Goal: Task Accomplishment & Management: Manage account settings

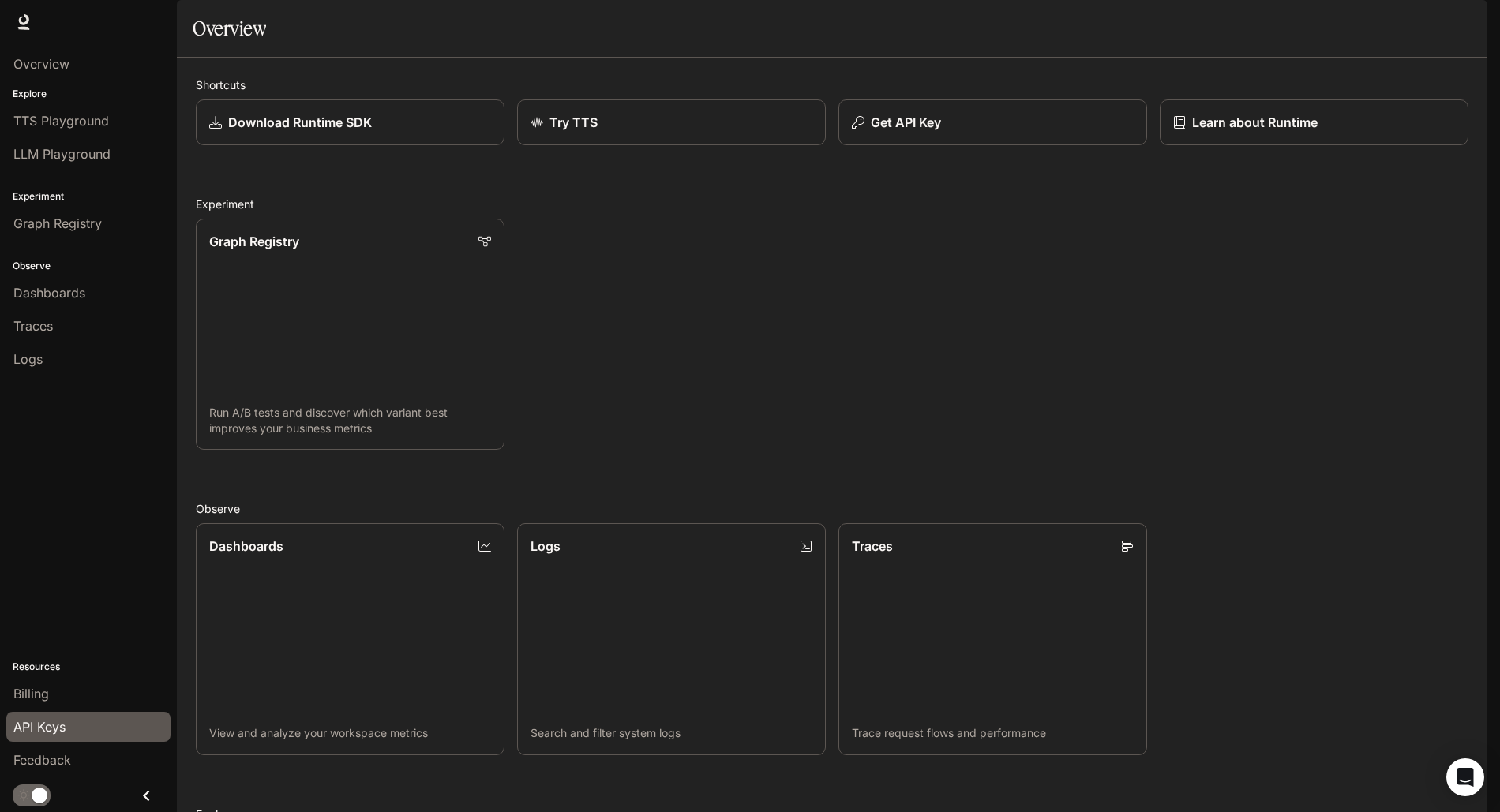
click at [55, 726] on span "API Keys" at bounding box center [40, 727] width 52 height 19
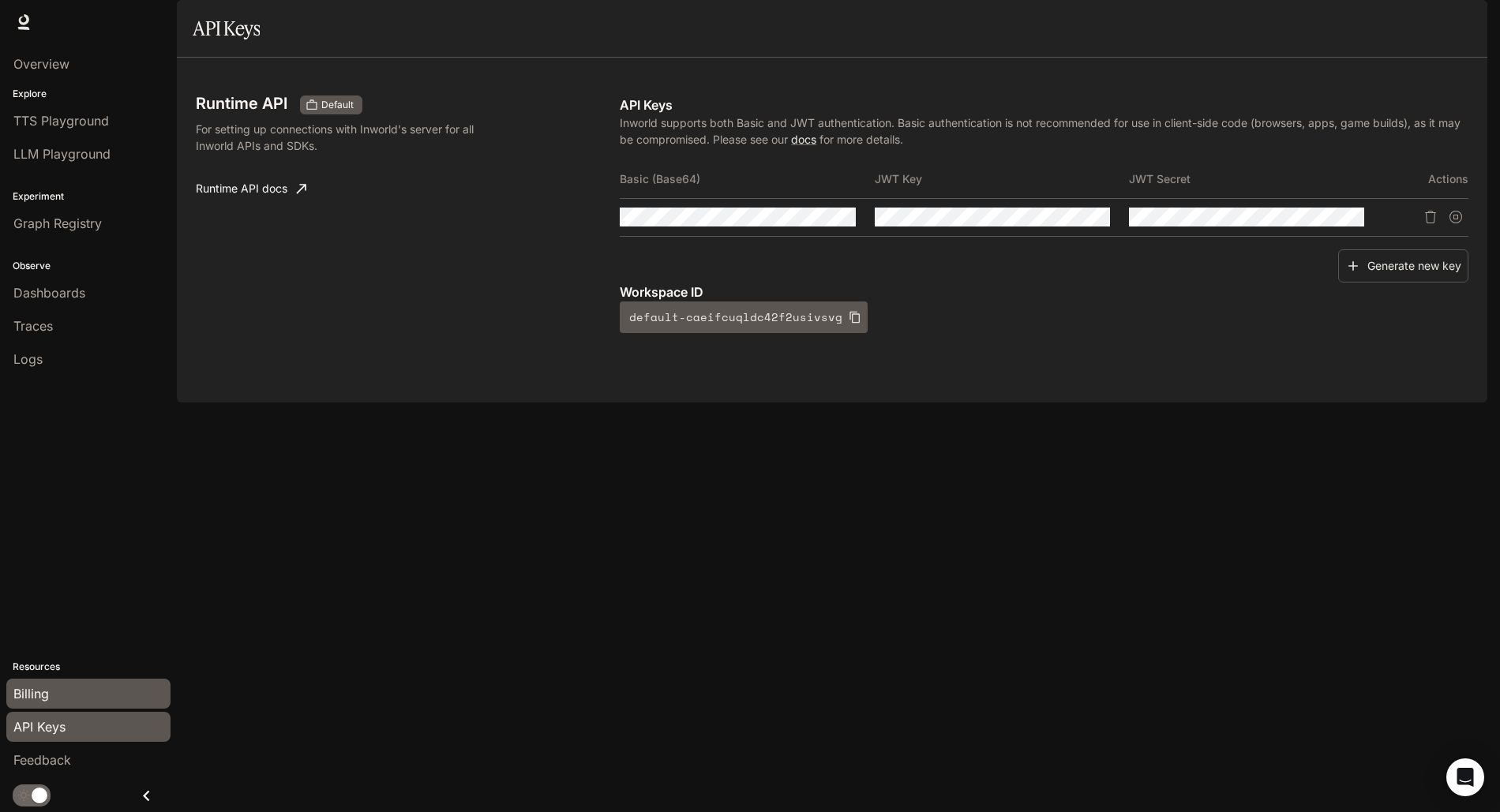
click at [59, 707] on link "Billing" at bounding box center [89, 694] width 164 height 30
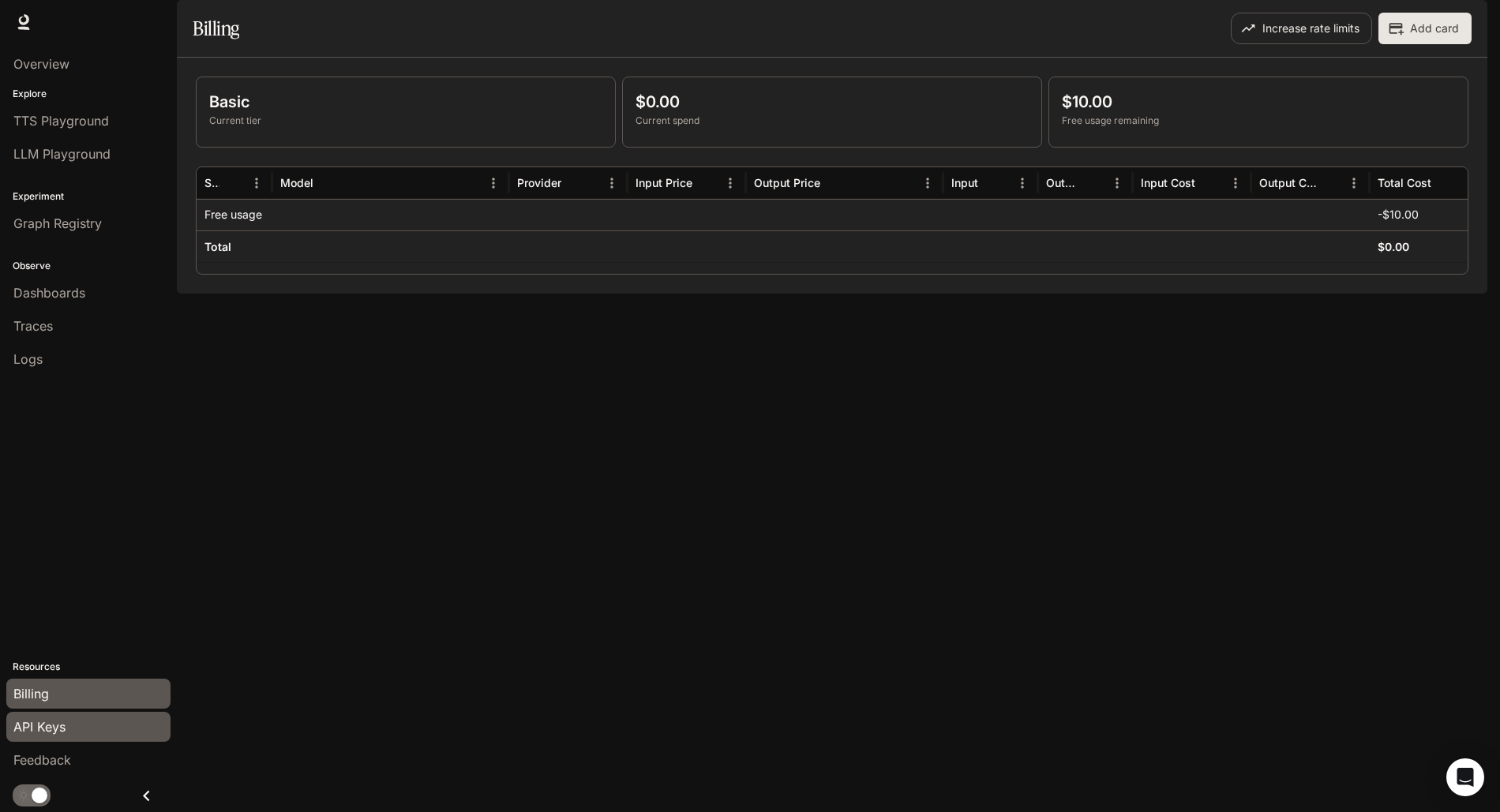
click at [55, 731] on span "API Keys" at bounding box center [40, 727] width 52 height 19
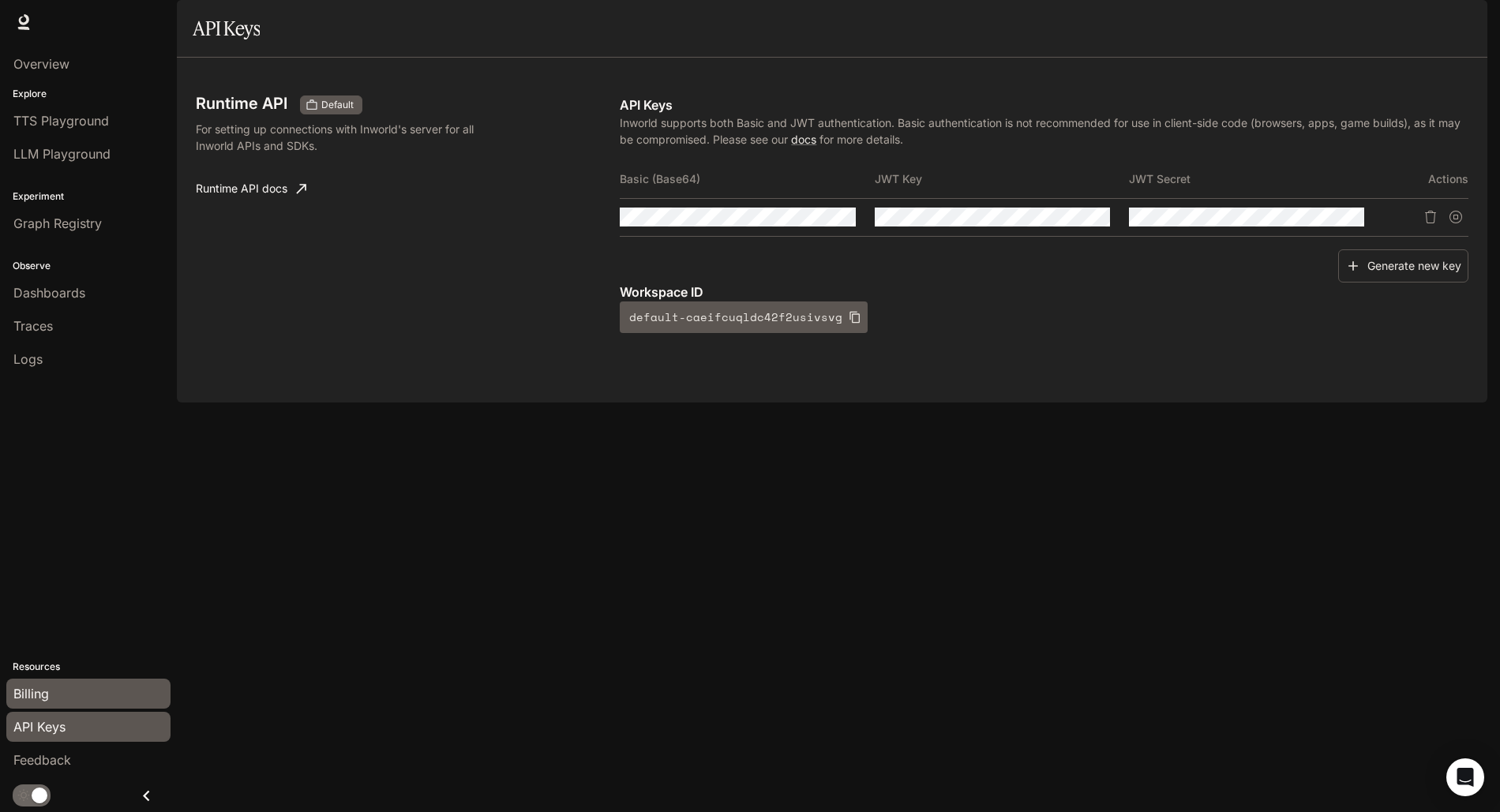
click at [53, 697] on div "Billing" at bounding box center [89, 694] width 150 height 19
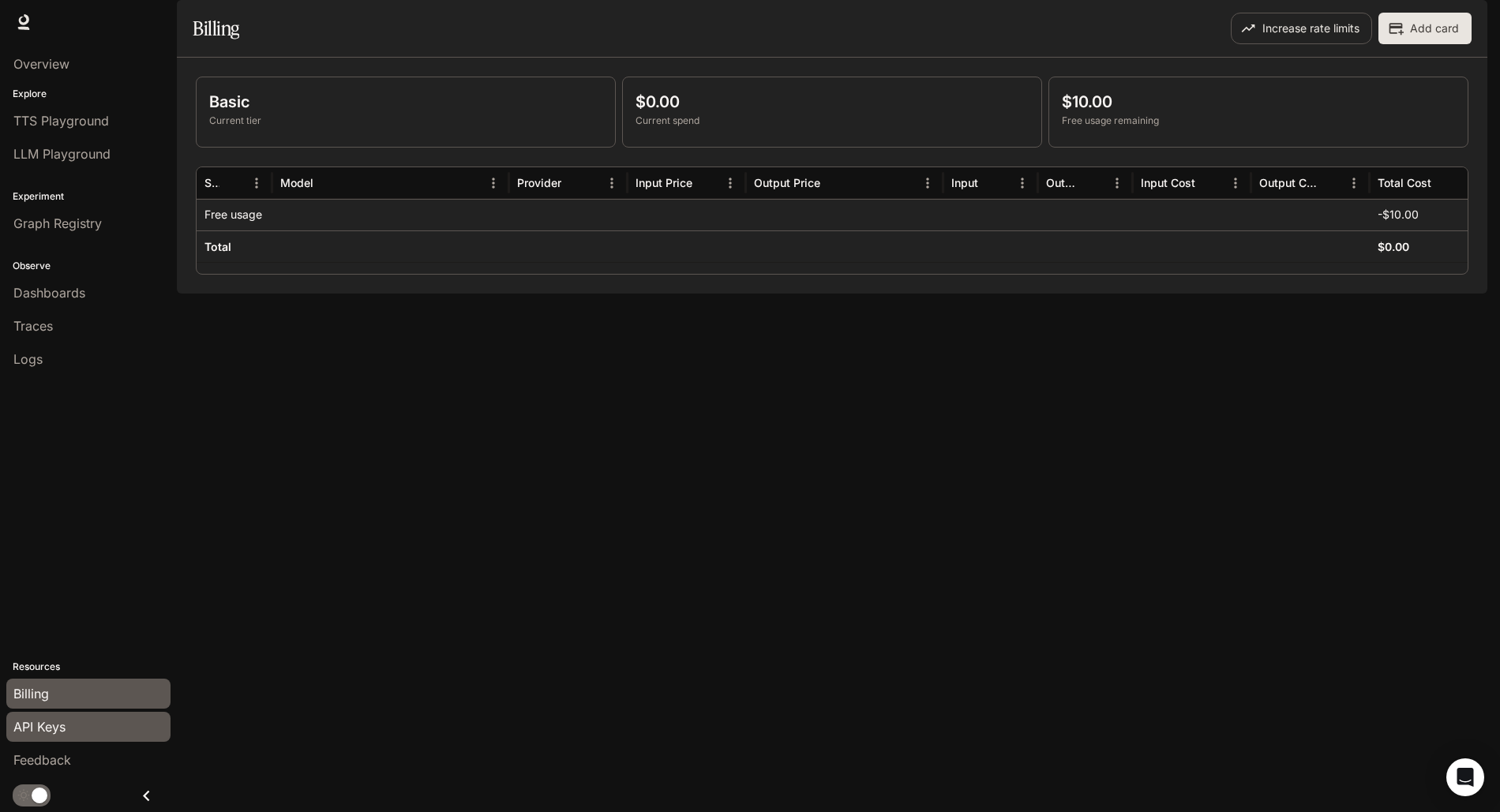
click at [53, 732] on span "API Keys" at bounding box center [40, 727] width 52 height 19
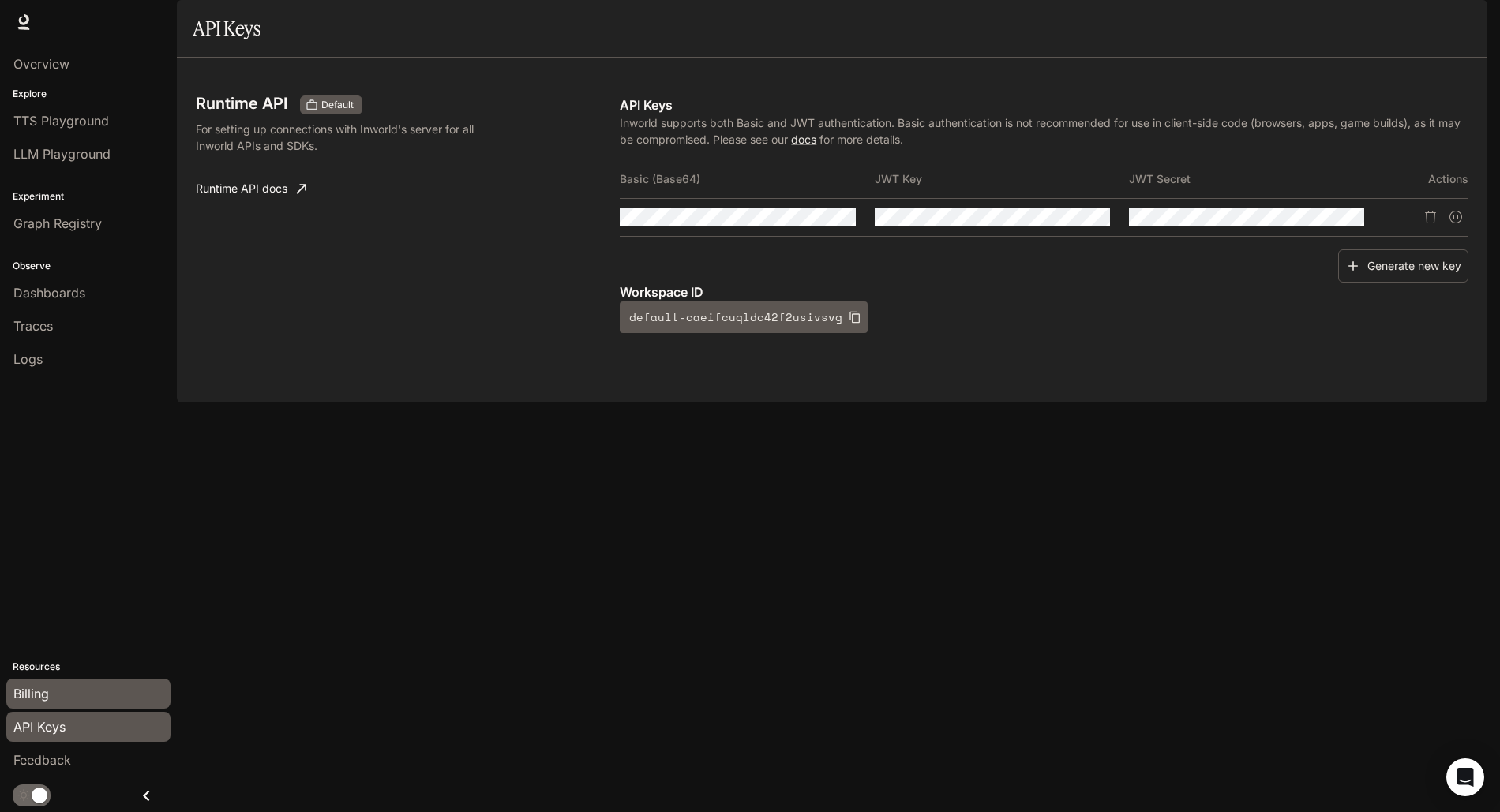
click at [58, 703] on link "Billing" at bounding box center [89, 694] width 164 height 30
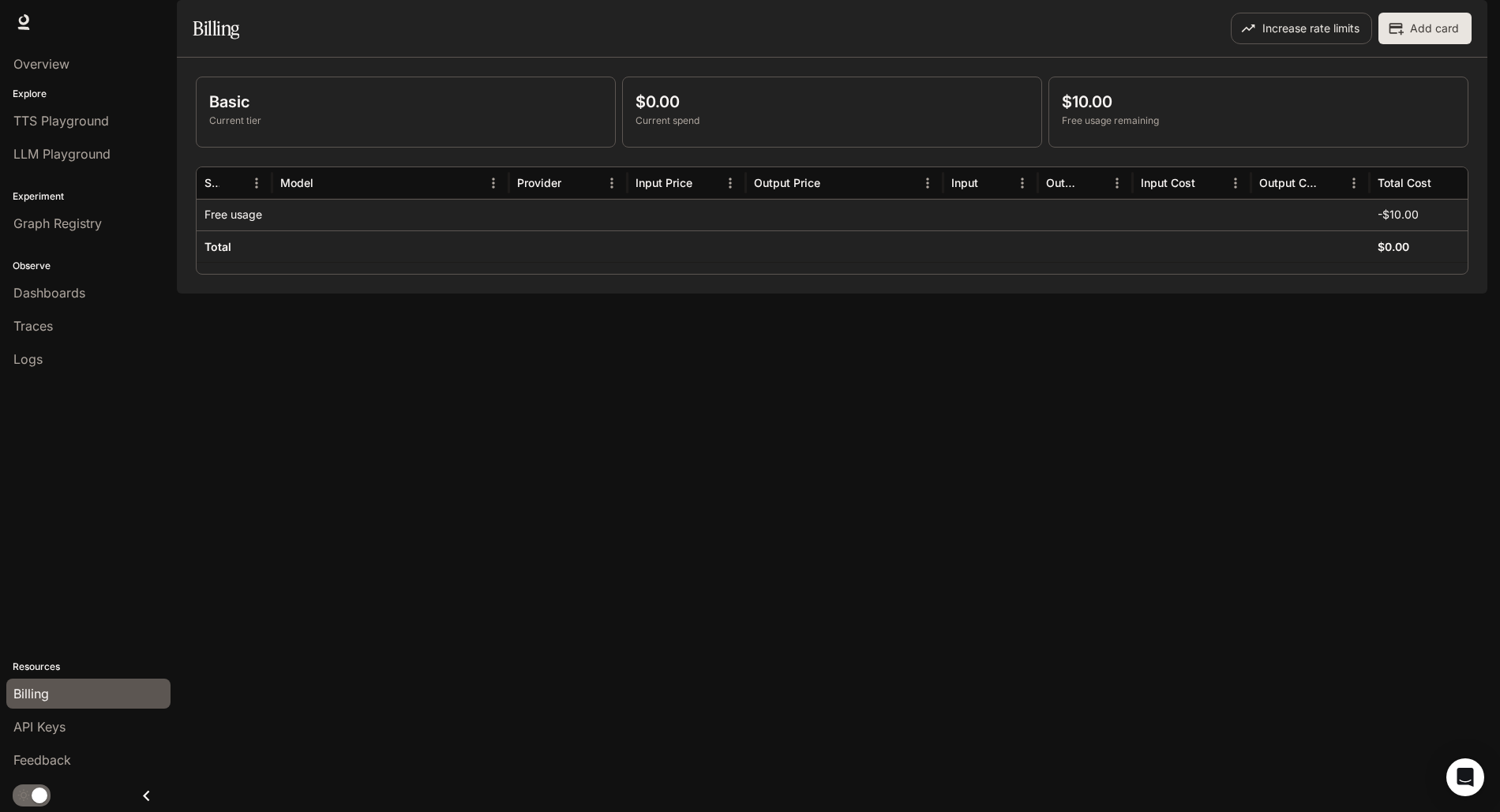
click at [92, 457] on div "Overview Explore TTS Playground LLM Playground Experiment Graph Registry Observ…" at bounding box center [89, 428] width 177 height 768
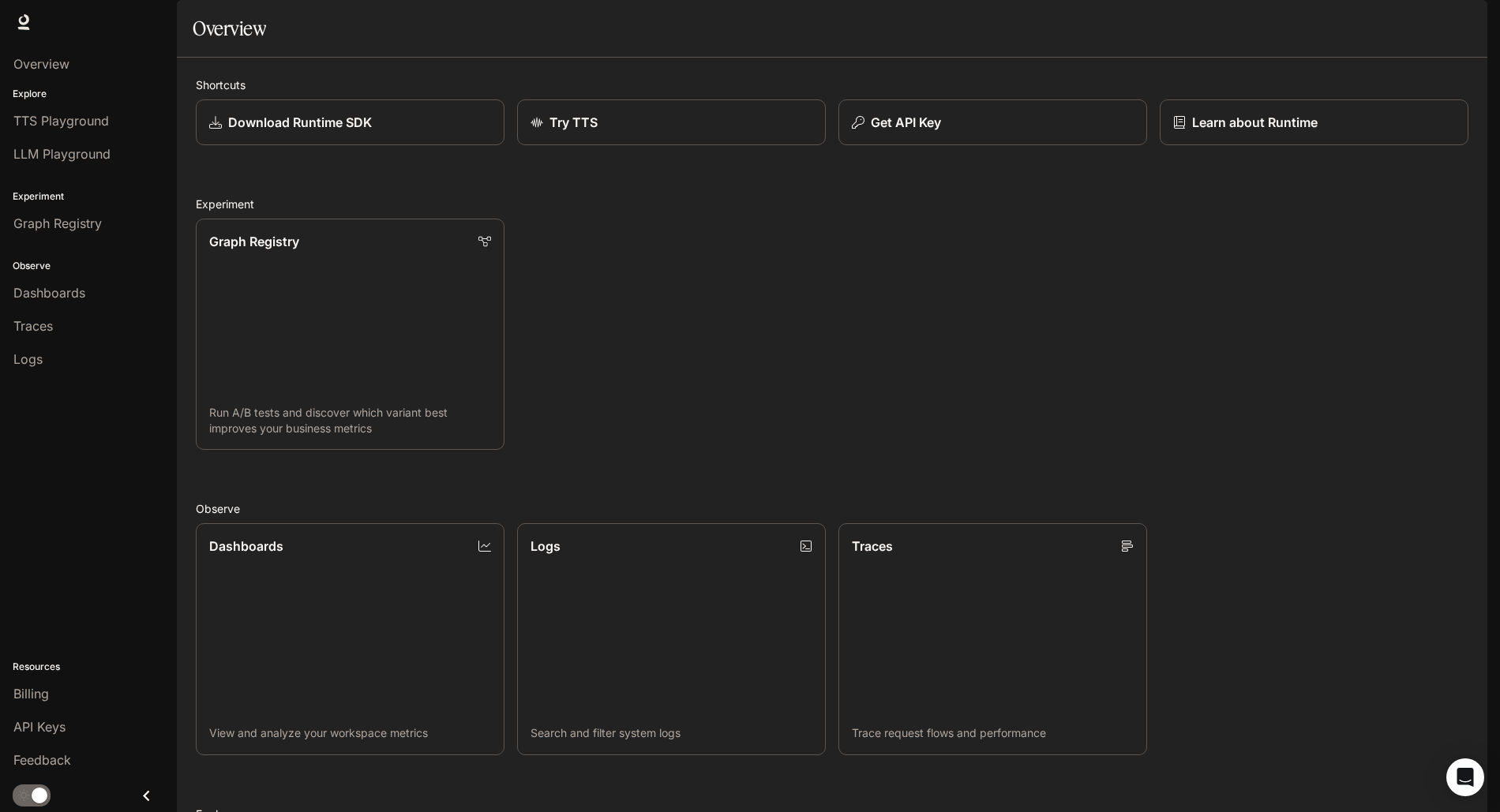
click at [1459, 20] on img "button" at bounding box center [1465, 22] width 22 height 22
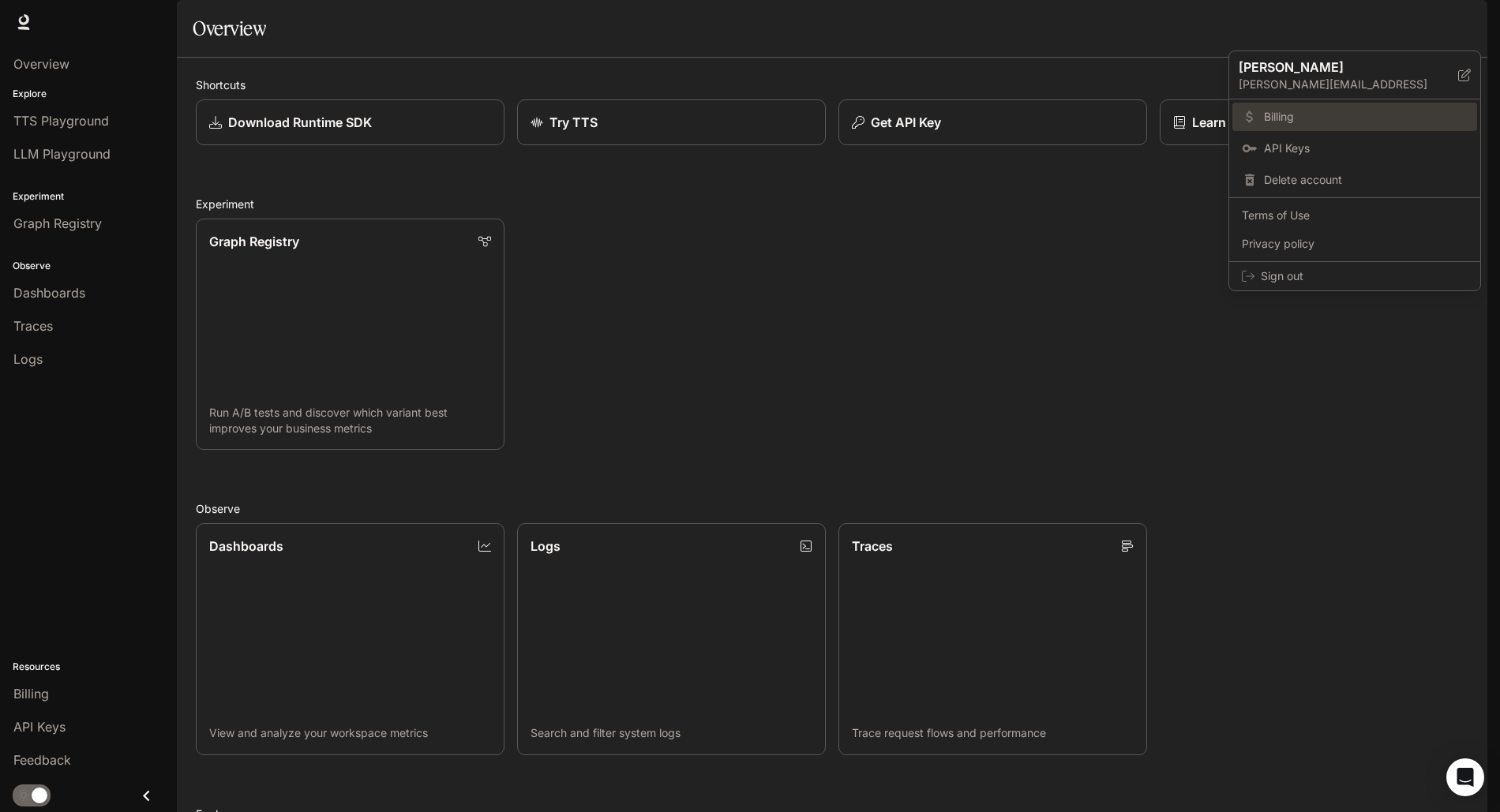
click at [1298, 115] on span "Billing" at bounding box center [1366, 117] width 204 height 16
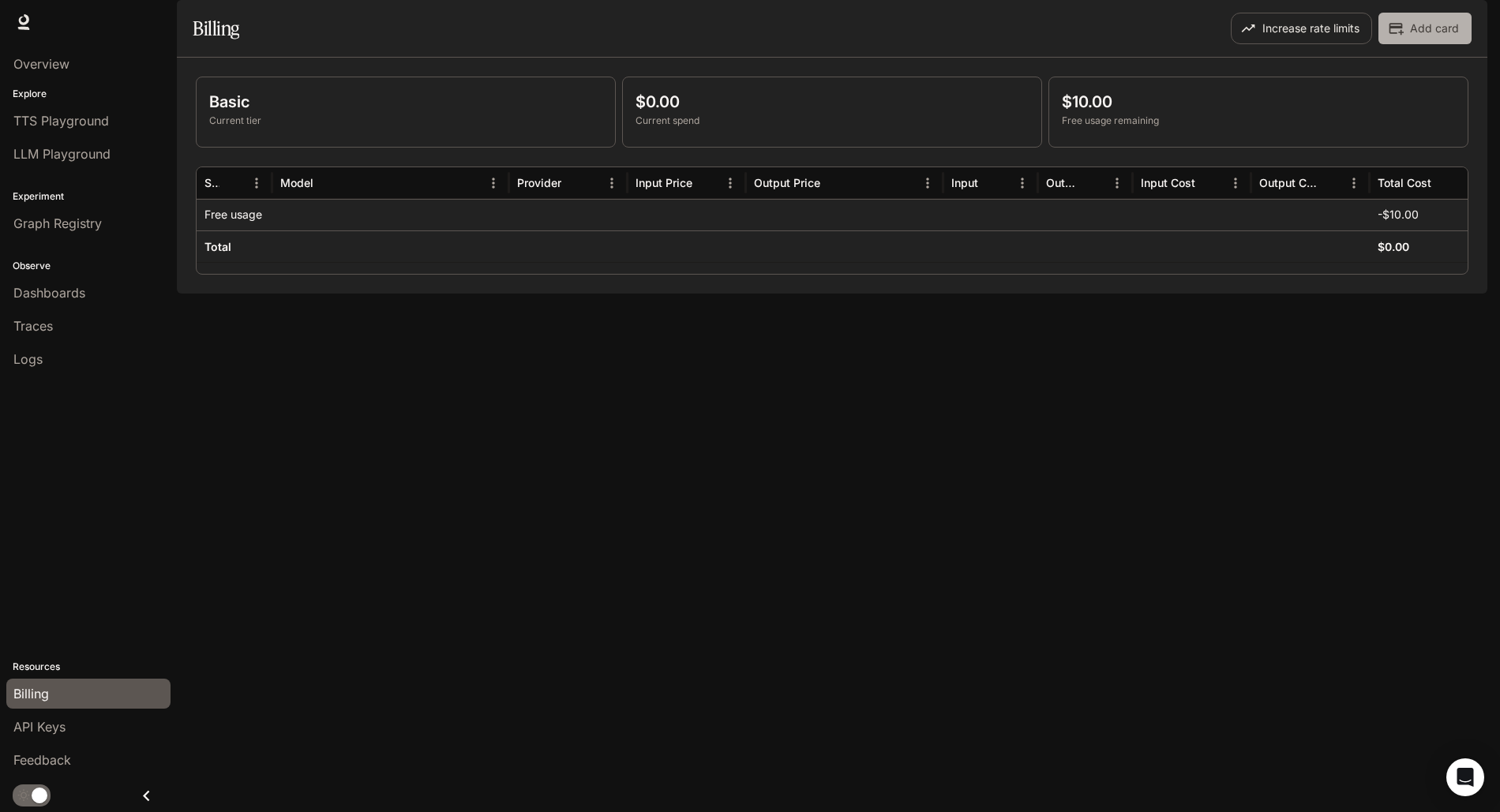
click at [1404, 36] on icon "button" at bounding box center [1396, 28] width 16 height 16
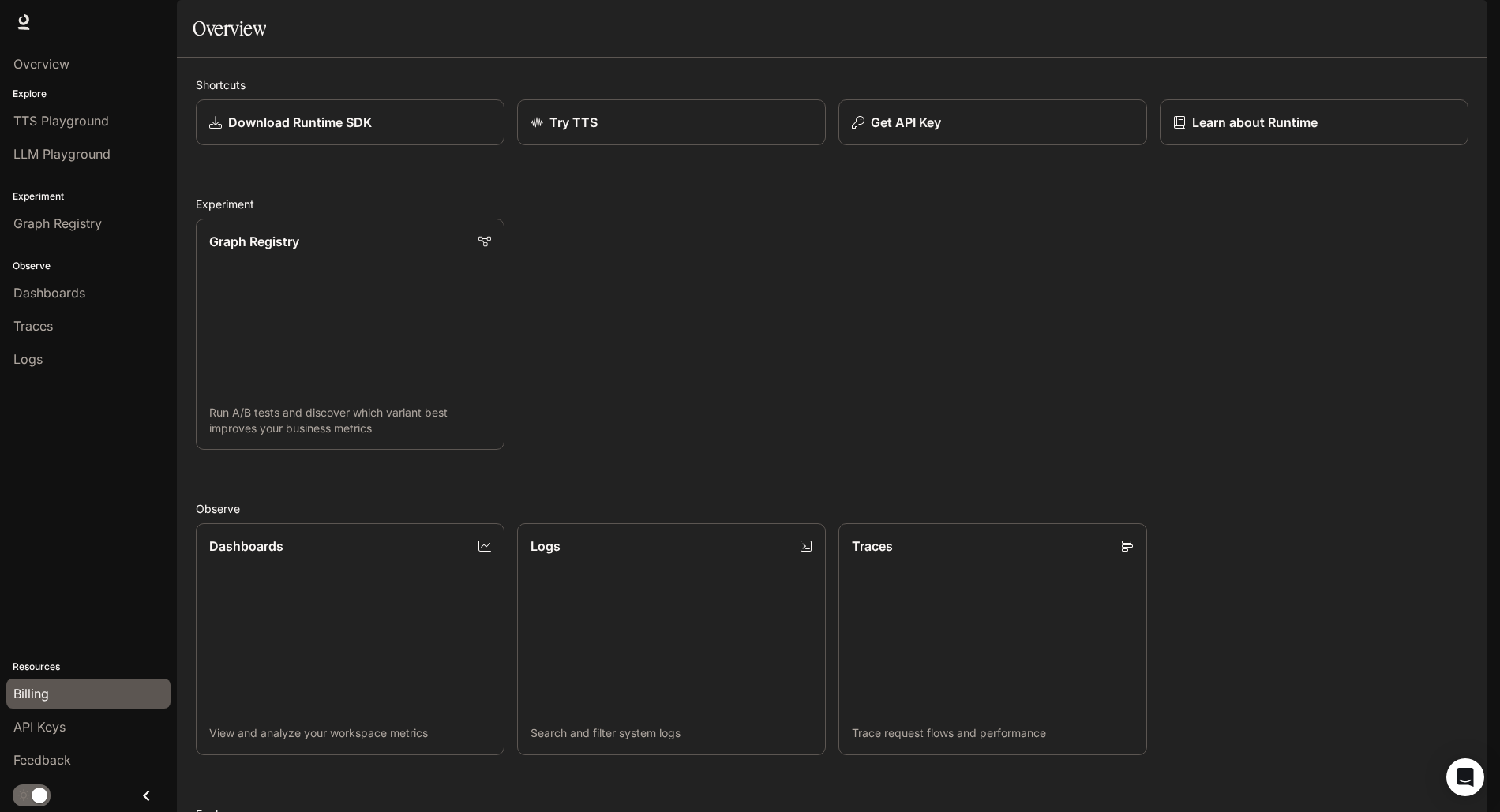
click at [42, 690] on span "Billing" at bounding box center [31, 694] width 36 height 19
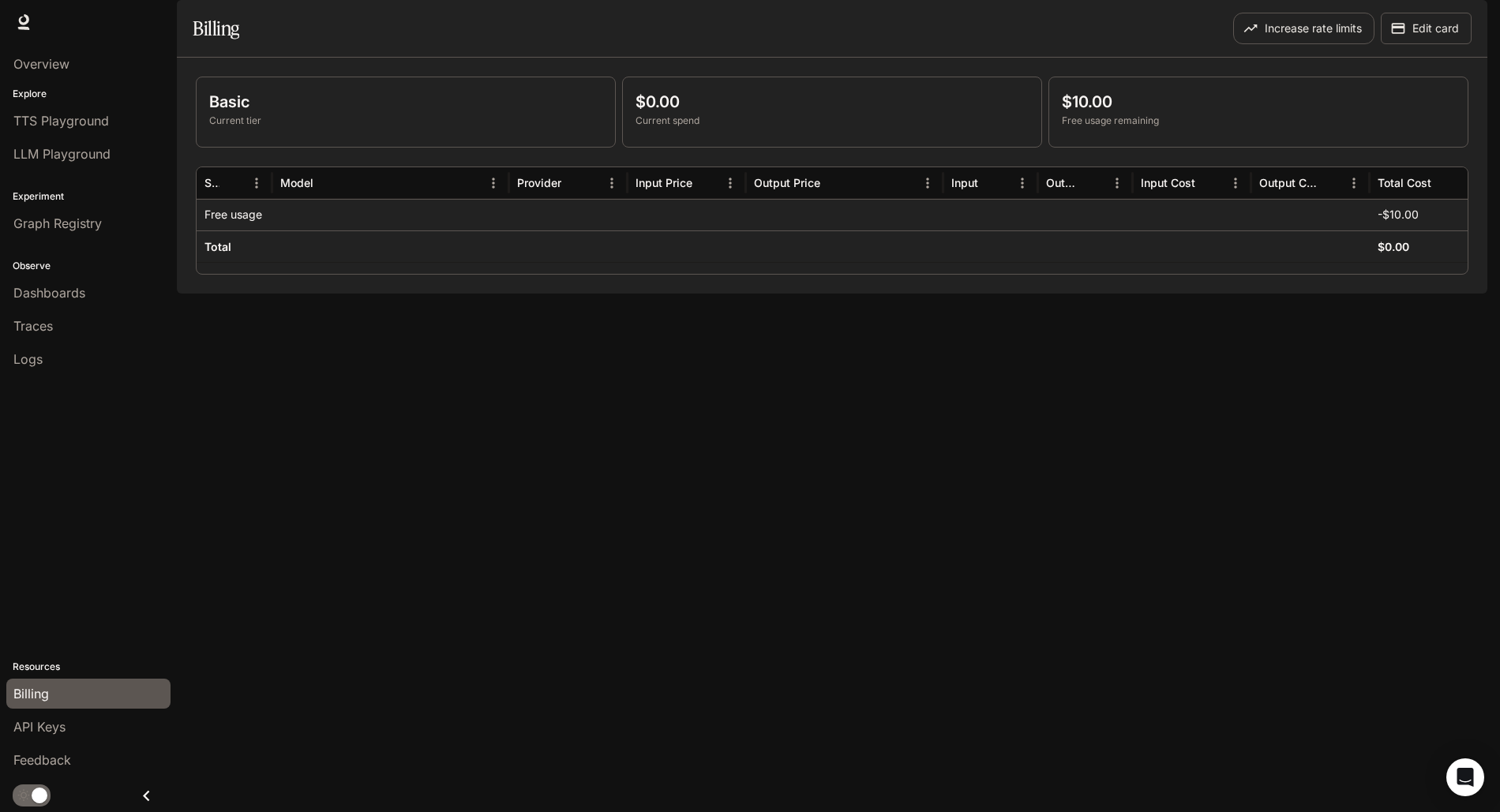
click at [1463, 21] on img "button" at bounding box center [1465, 22] width 22 height 22
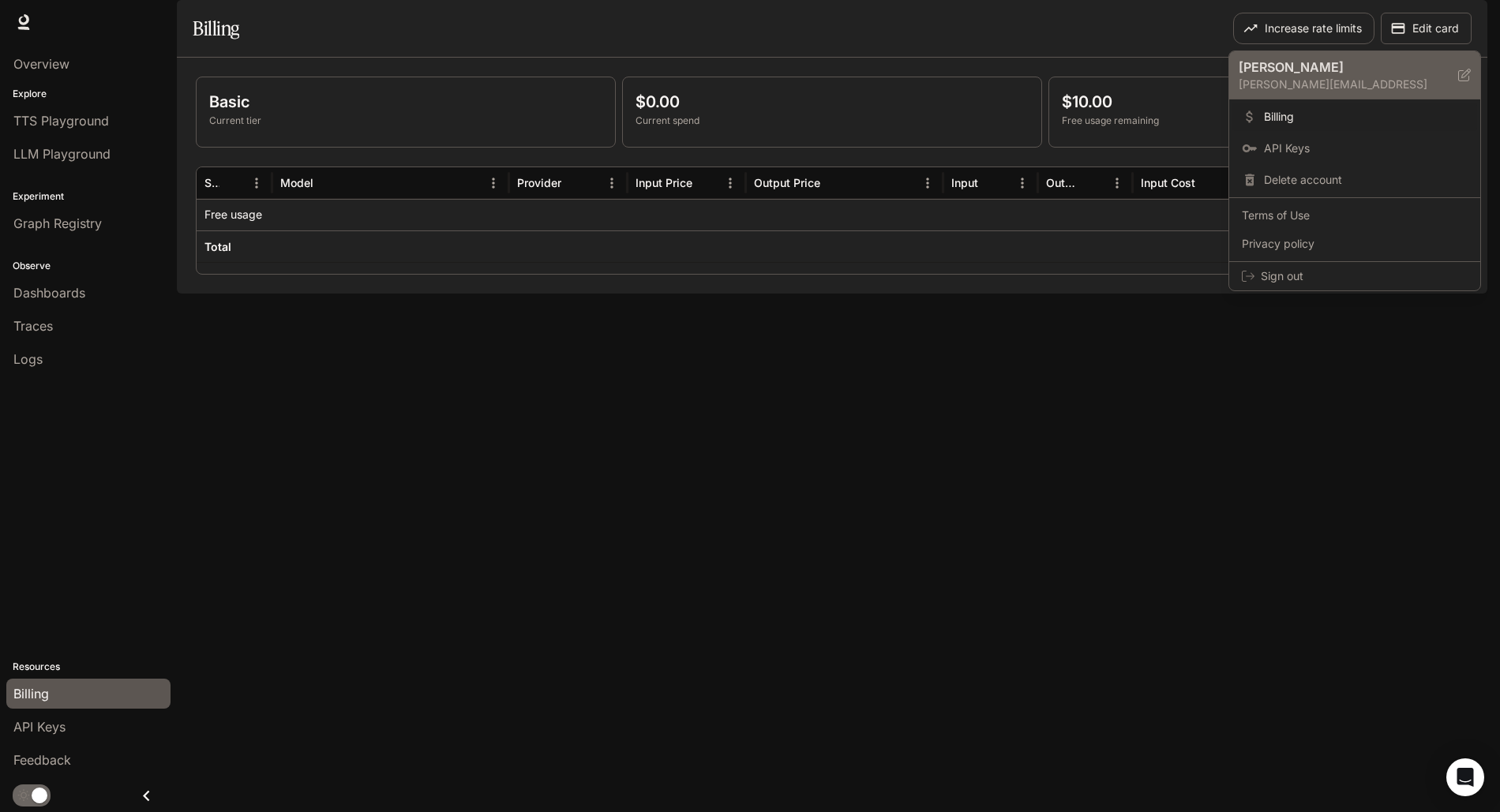
click at [1336, 75] on p "[PERSON_NAME]" at bounding box center [1336, 67] width 194 height 19
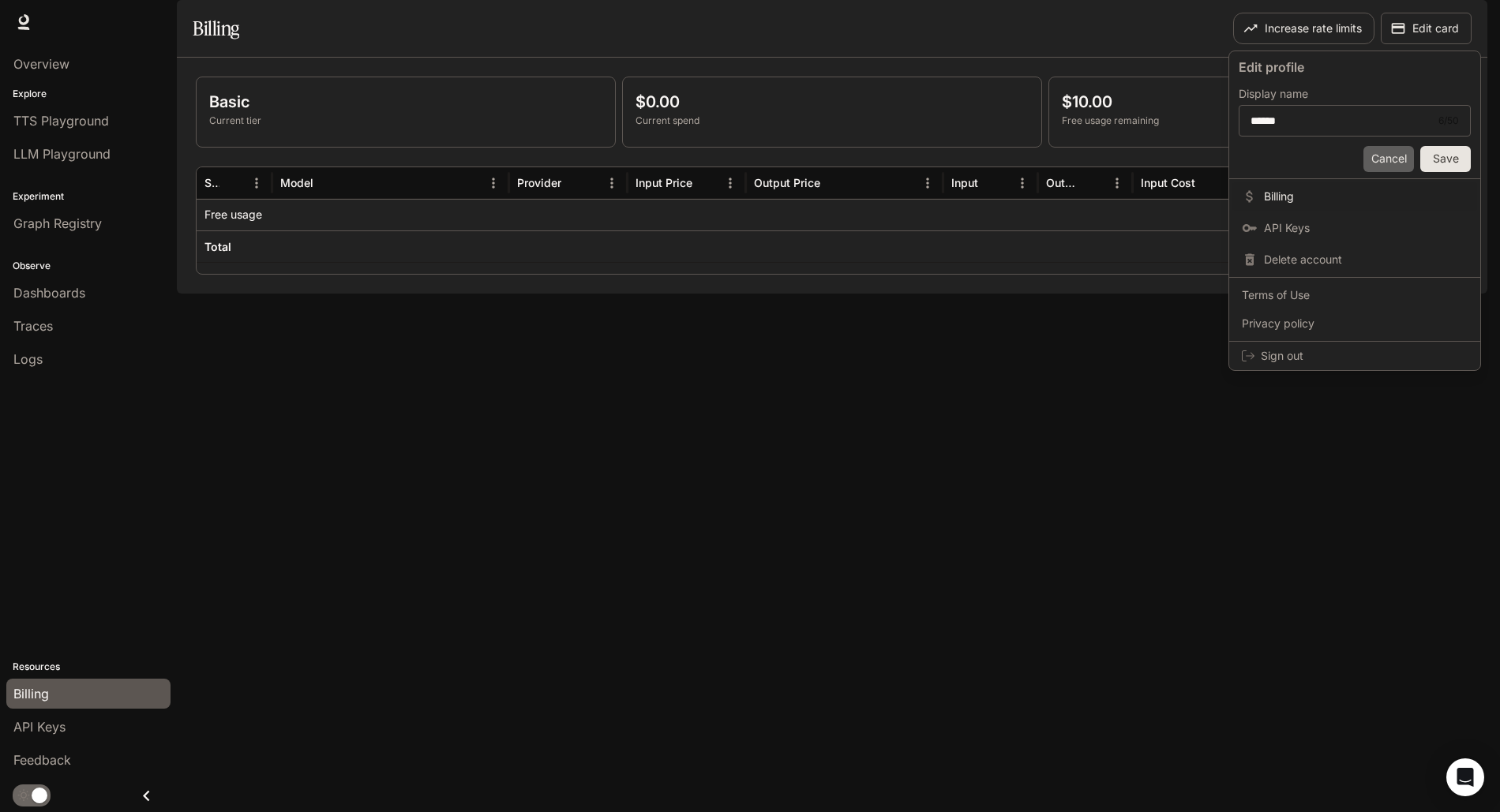
click at [1389, 158] on button "Cancel" at bounding box center [1389, 159] width 51 height 26
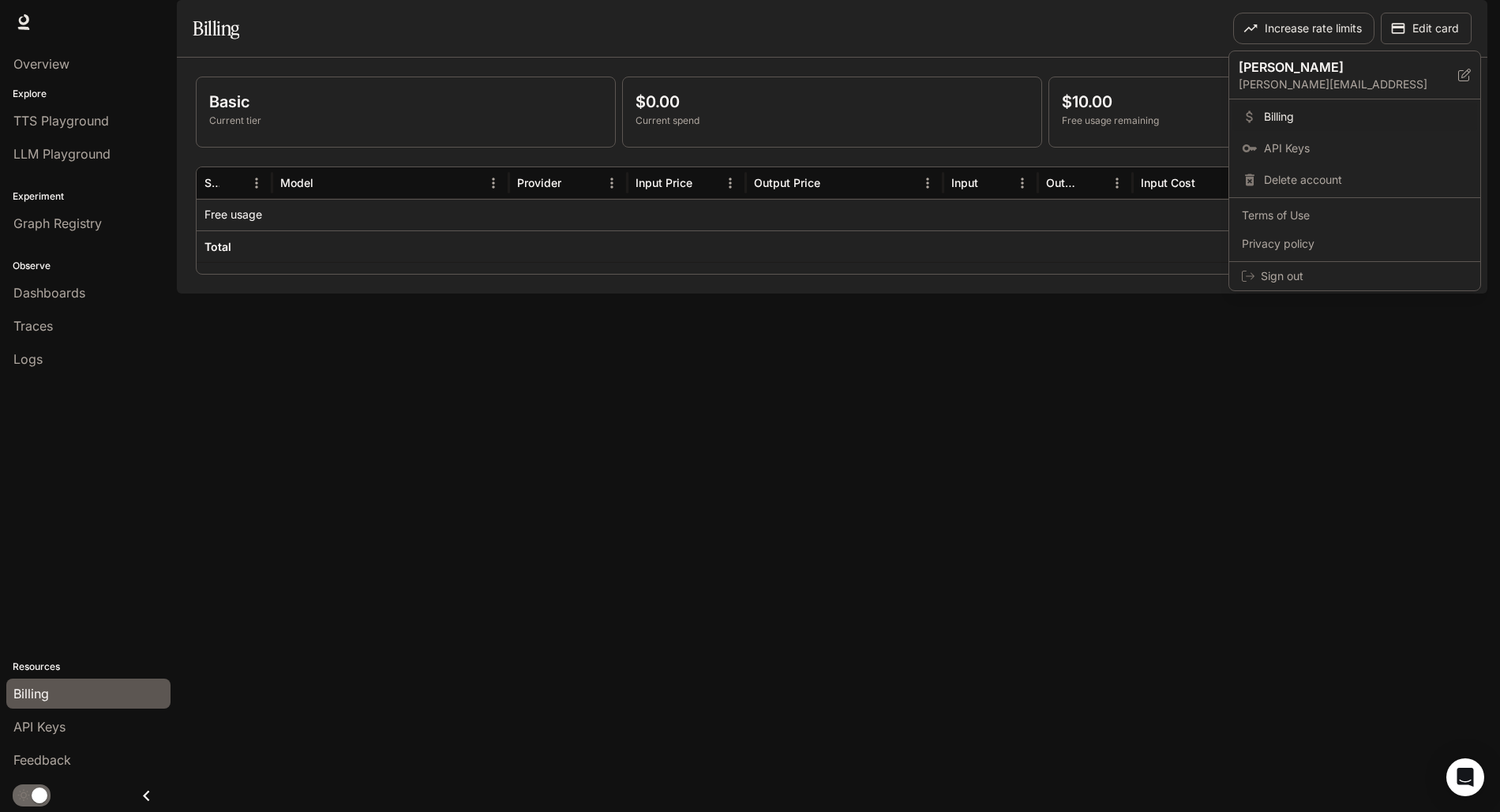
click at [1140, 97] on div at bounding box center [750, 406] width 1500 height 812
click at [1463, 17] on img "button" at bounding box center [1465, 22] width 22 height 22
click at [1307, 284] on span "Sign out" at bounding box center [1365, 276] width 207 height 16
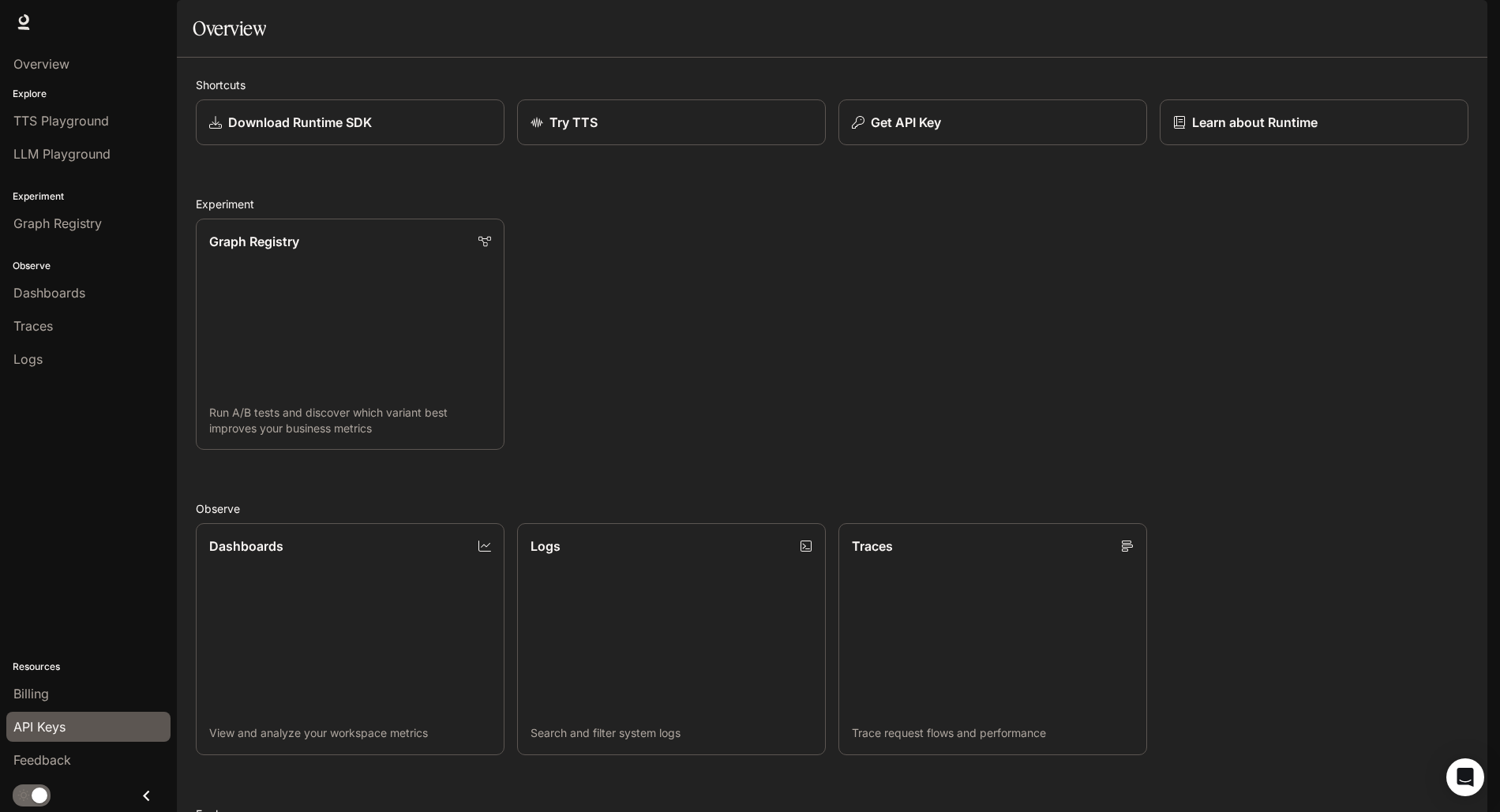
click at [49, 722] on span "API Keys" at bounding box center [40, 727] width 52 height 19
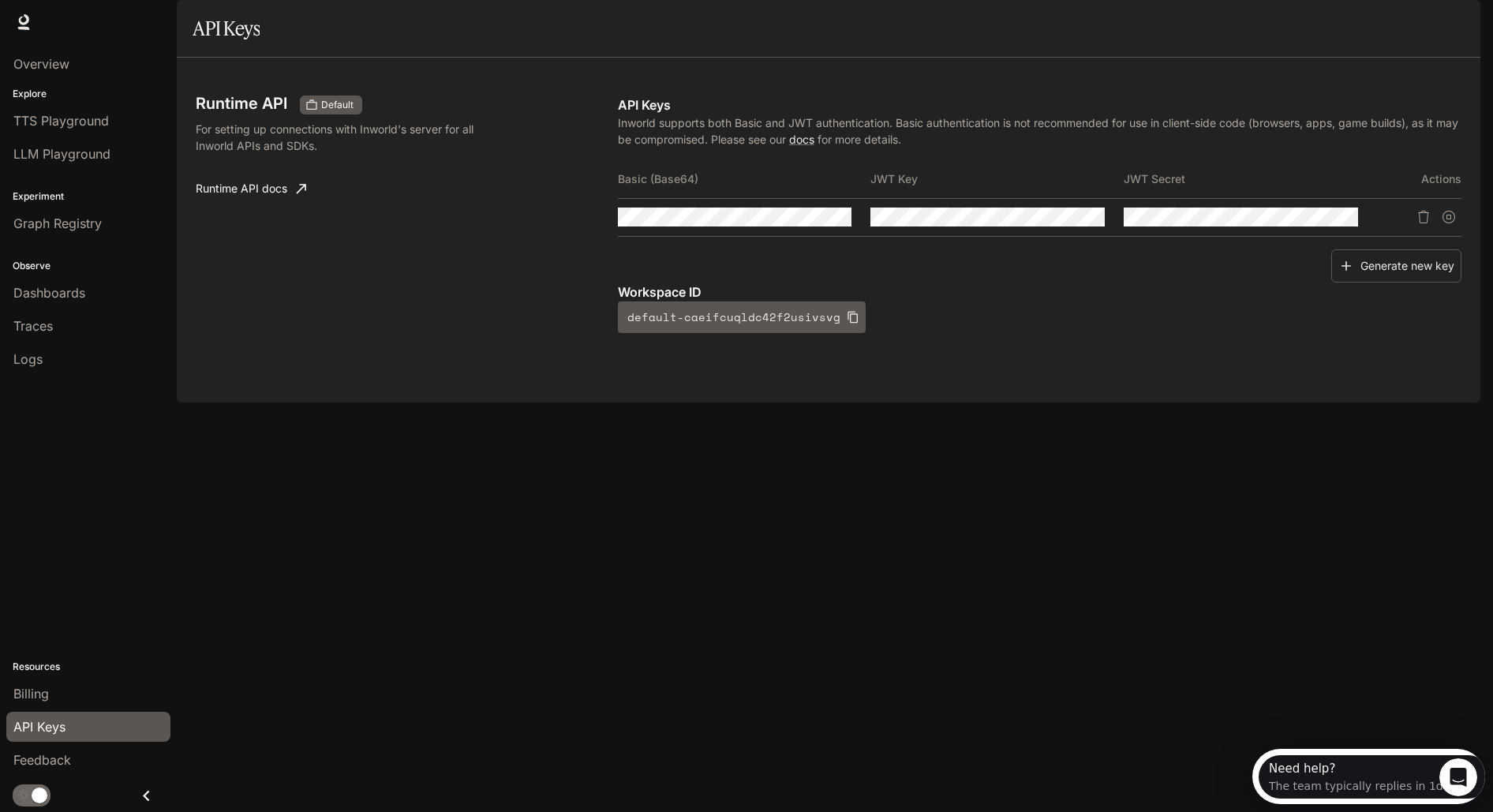
click at [961, 333] on div "Workspace ID default-caeifcuqldc42f2usivsvg" at bounding box center [1040, 308] width 844 height 51
click at [1322, 29] on span "Runtime" at bounding box center [1314, 22] width 42 height 20
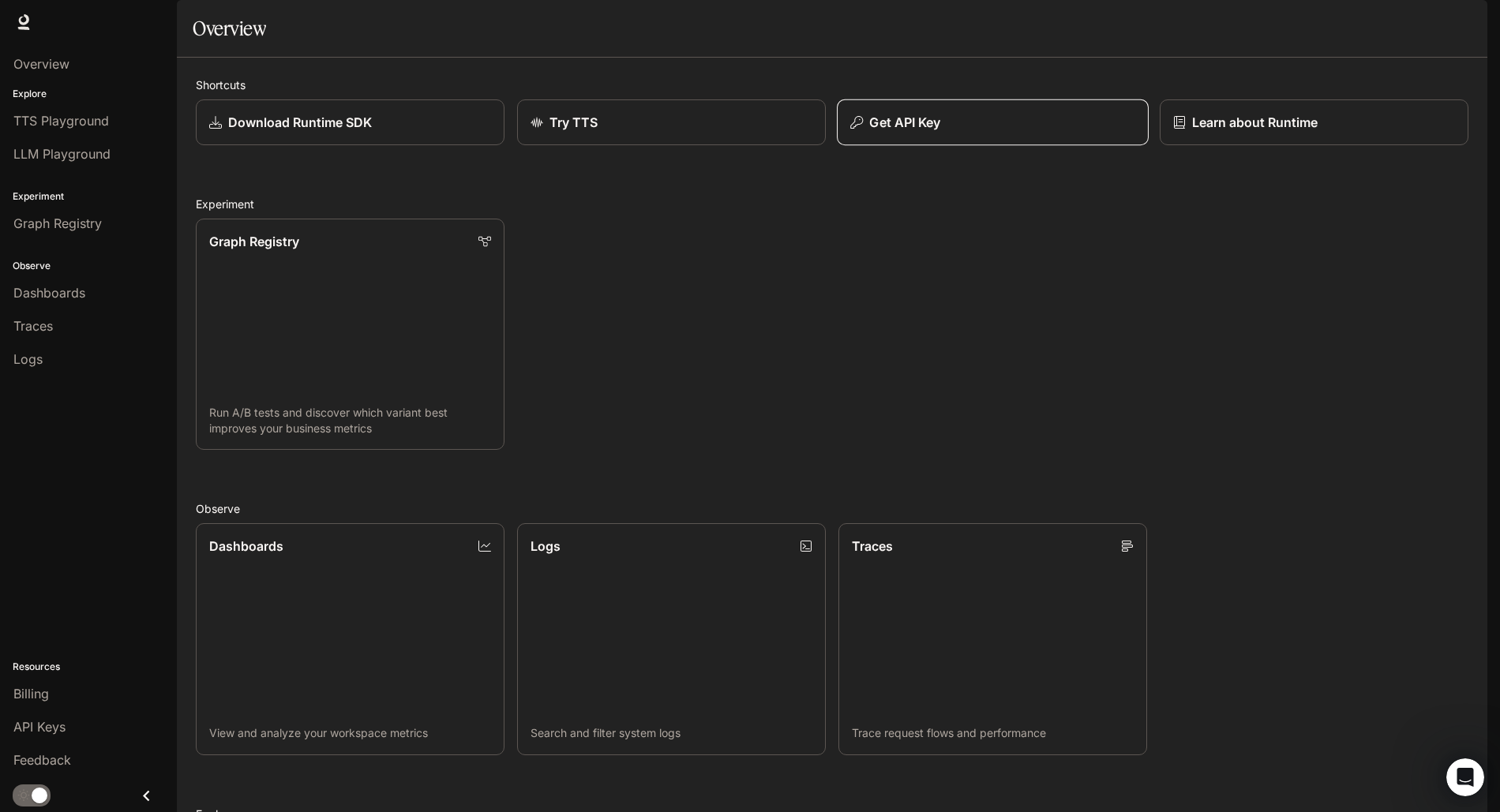
click at [945, 132] on div "Get API Key" at bounding box center [993, 122] width 285 height 19
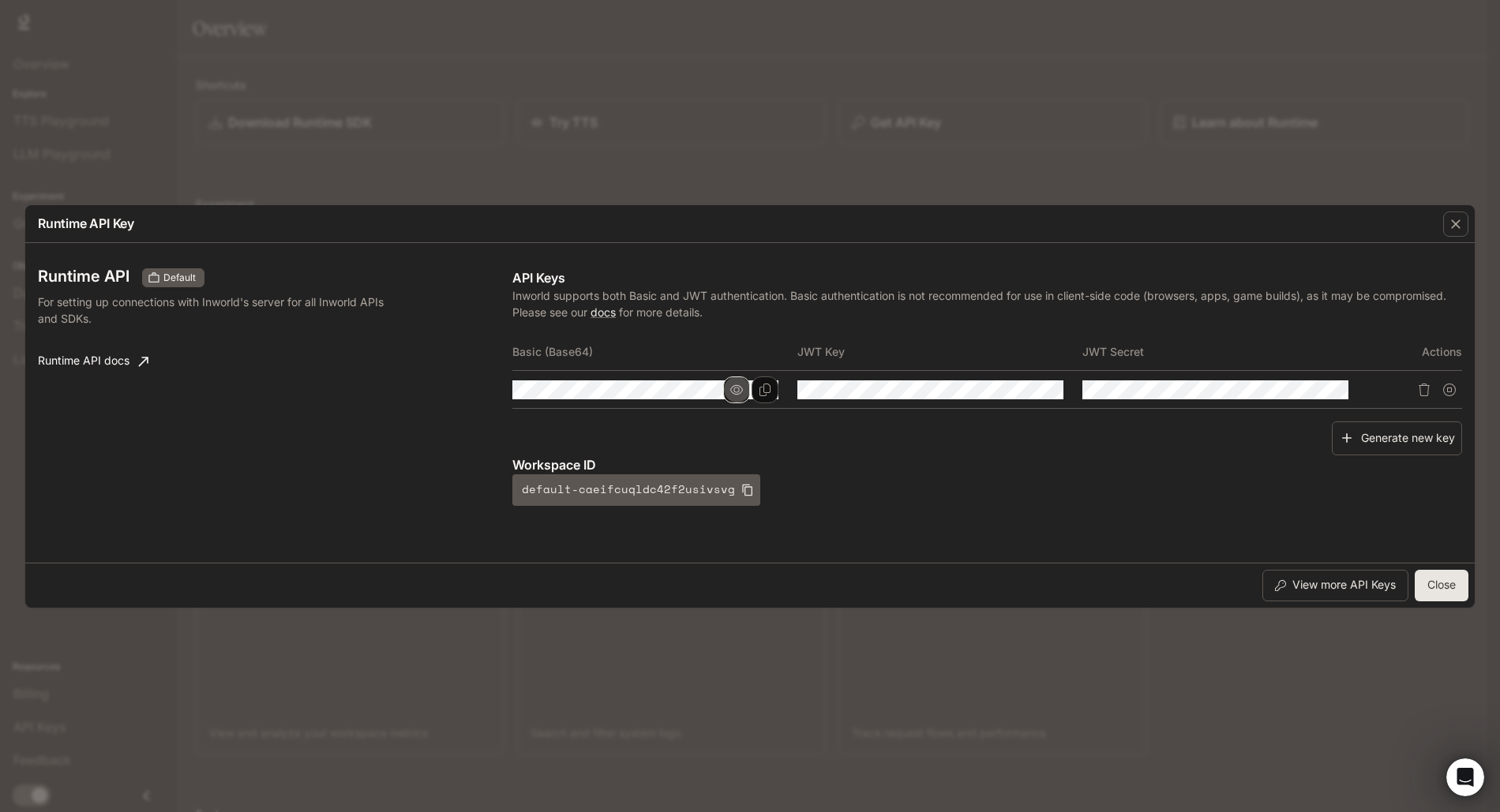
click at [744, 392] on button "button" at bounding box center [737, 390] width 27 height 27
click at [765, 393] on icon "Copy Basic (Base64)" at bounding box center [765, 390] width 11 height 13
click at [1437, 575] on button "Close" at bounding box center [1442, 585] width 54 height 32
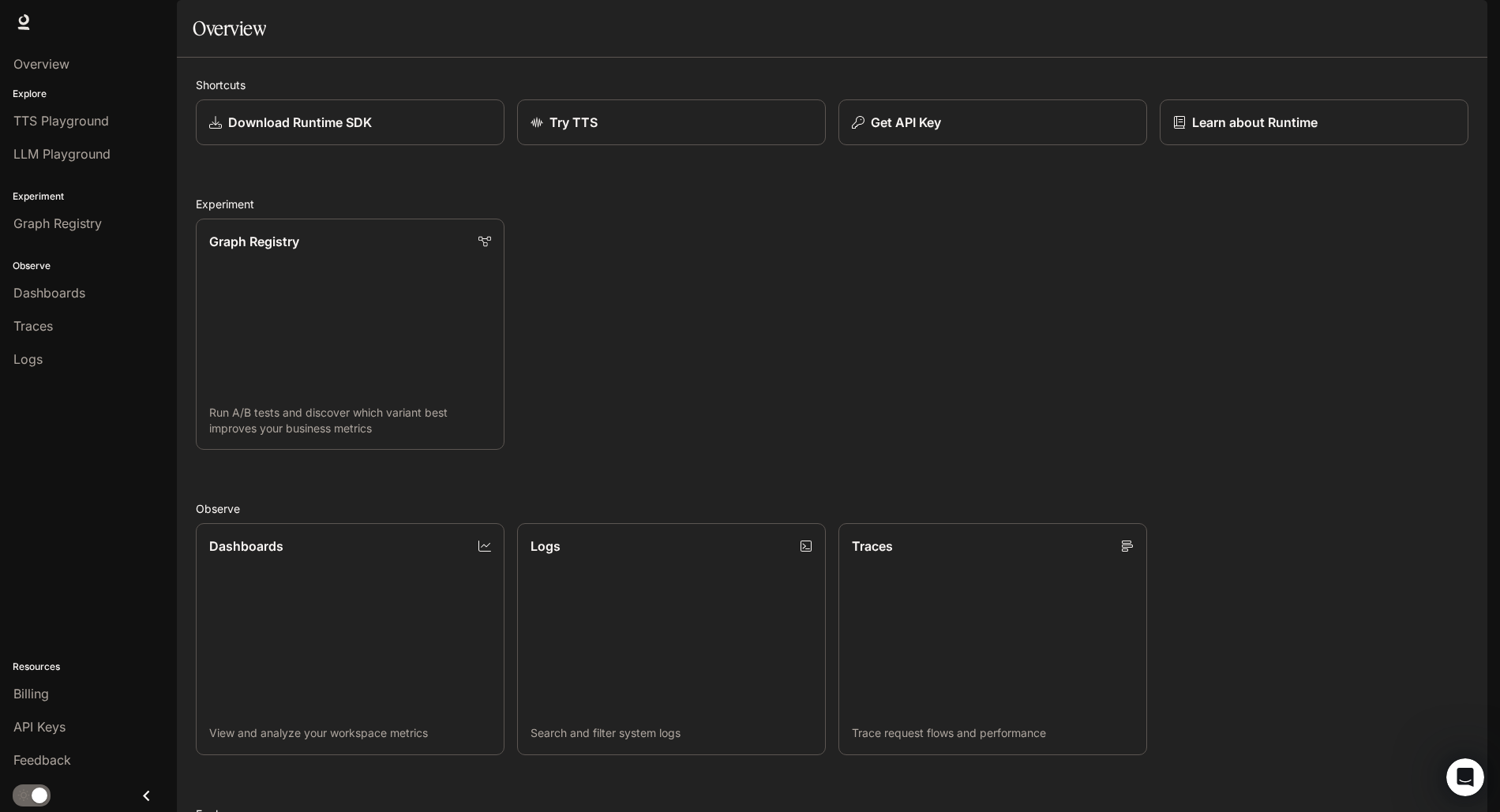
click at [1461, 22] on img "button" at bounding box center [1465, 22] width 22 height 22
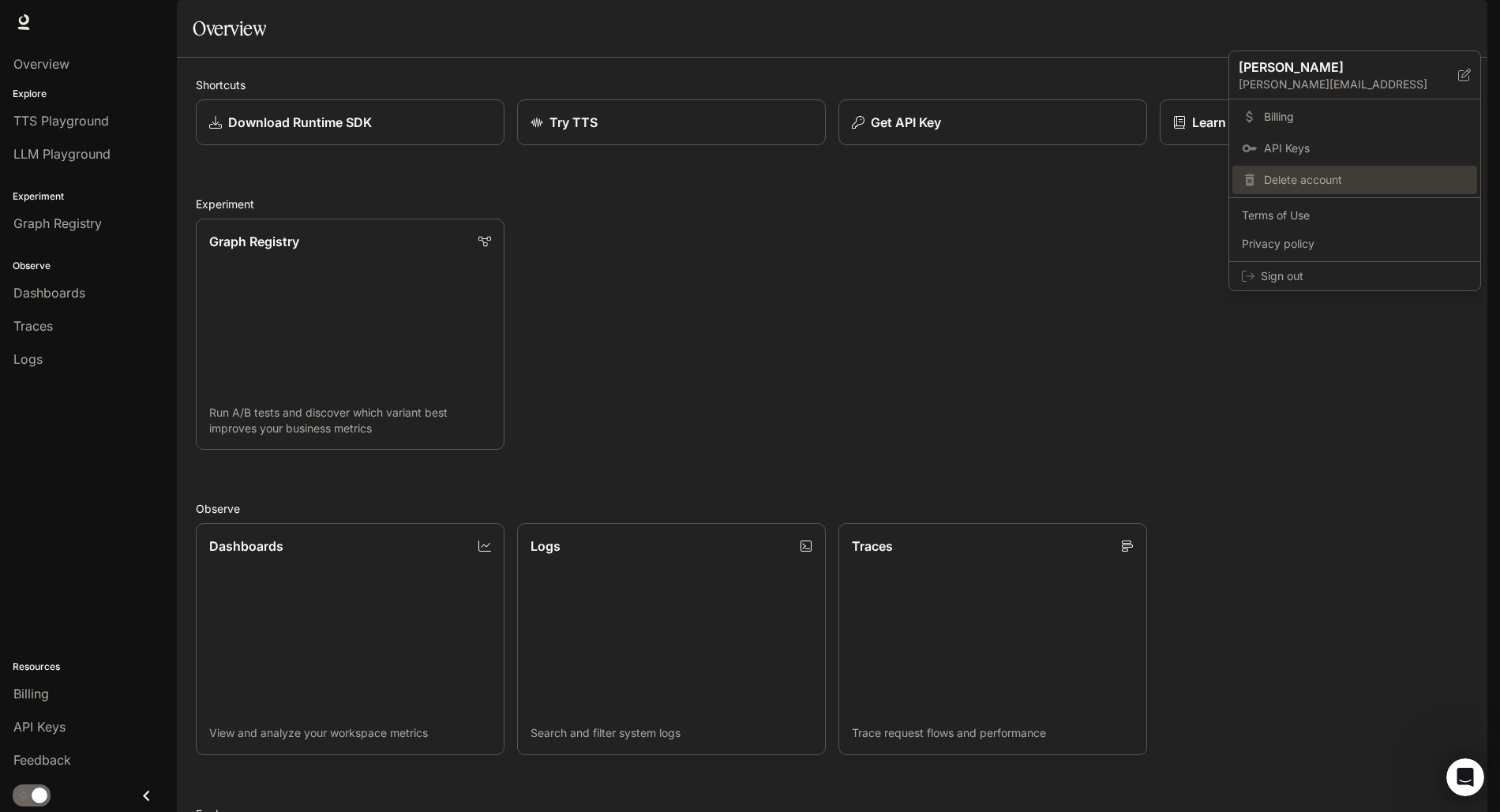
click at [1291, 182] on span "Delete account" at bounding box center [1366, 180] width 204 height 16
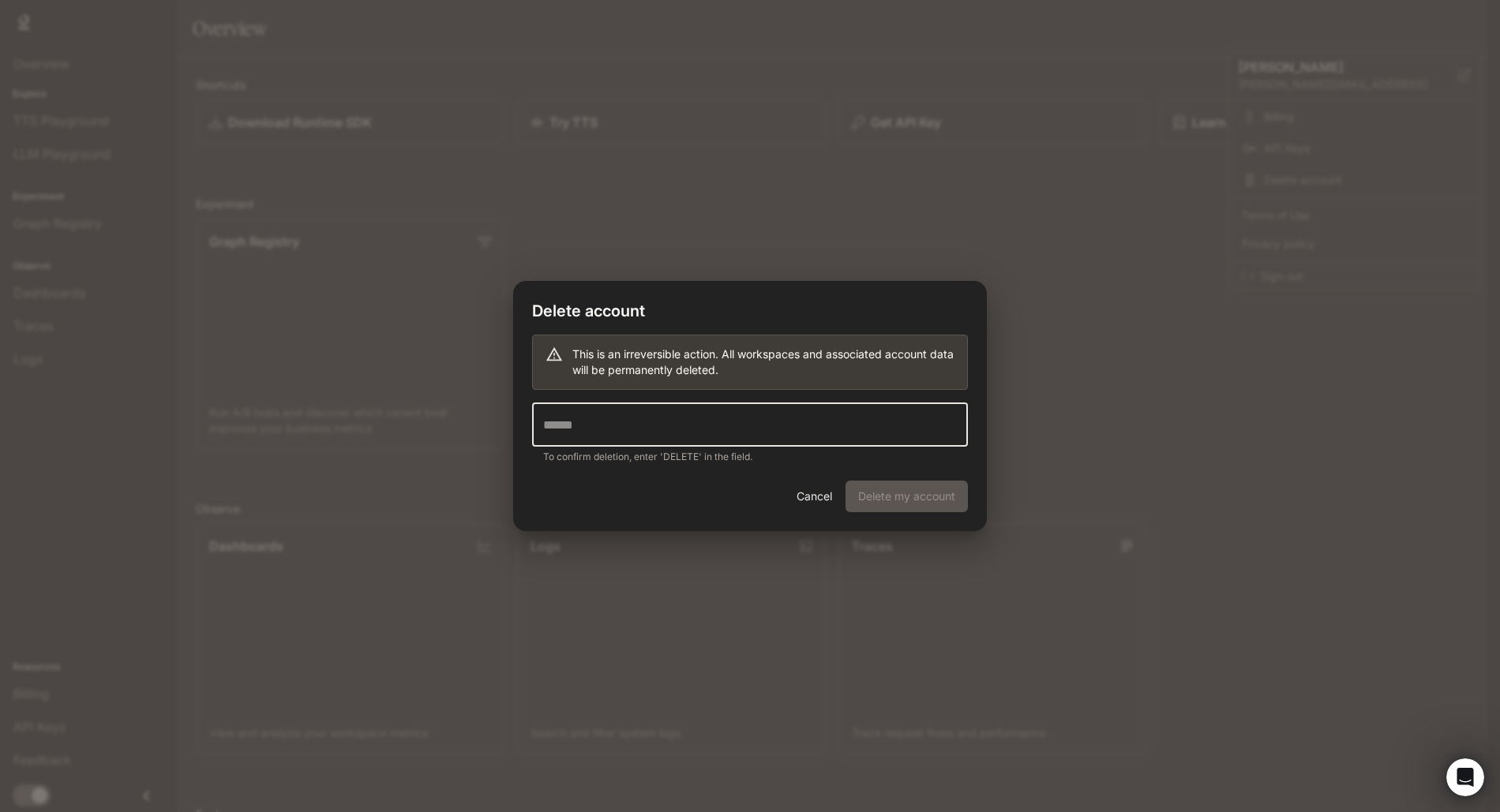
click at [872, 432] on input "text" at bounding box center [749, 425] width 435 height 44
type input "******"
click at [918, 498] on button "Delete my account" at bounding box center [906, 496] width 122 height 32
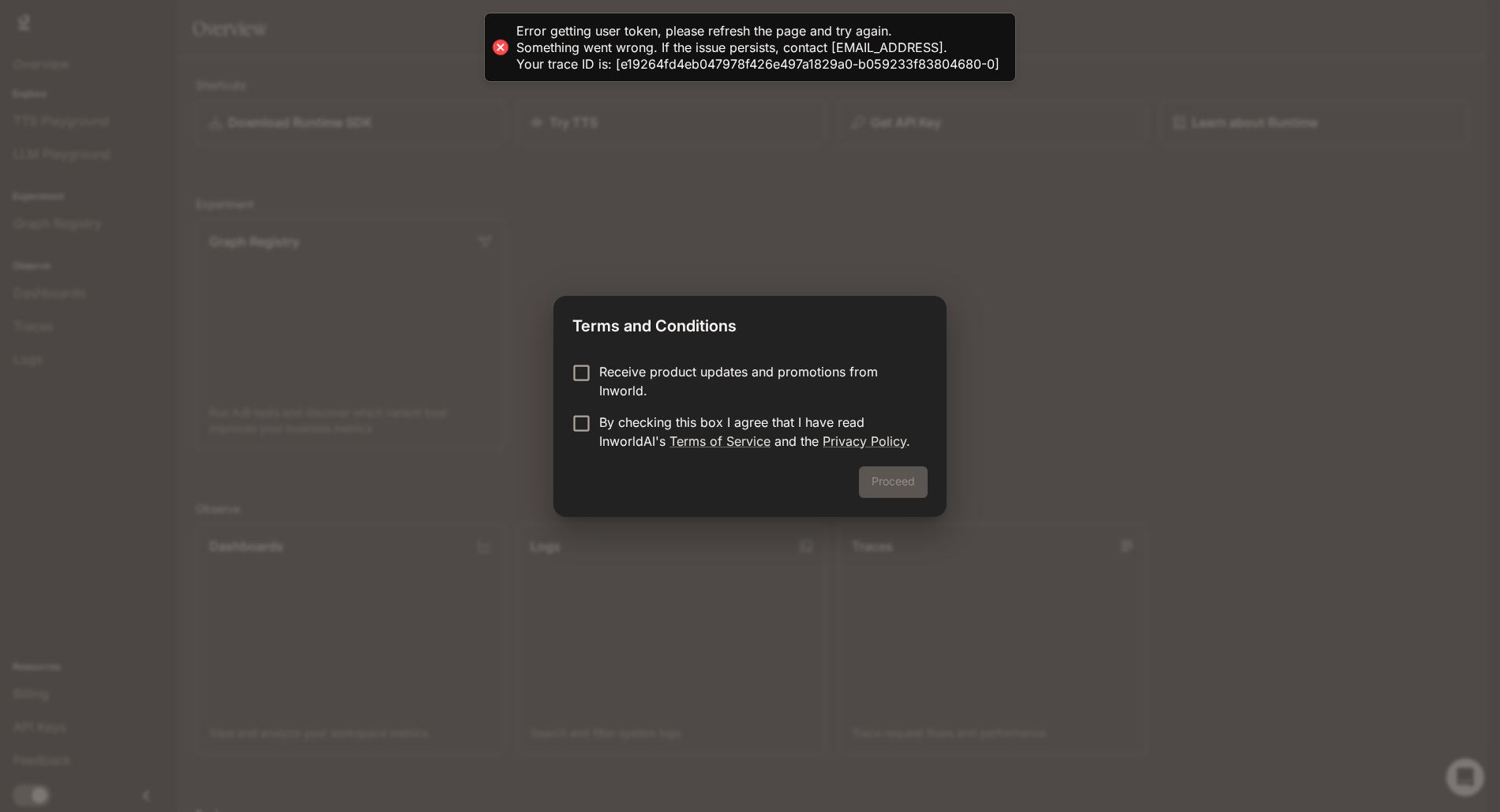
click at [609, 423] on p "By checking this box I agree that I have read InworldAI's Terms of Service and …" at bounding box center [757, 432] width 316 height 38
click at [889, 477] on button "Proceed" at bounding box center [893, 482] width 69 height 32
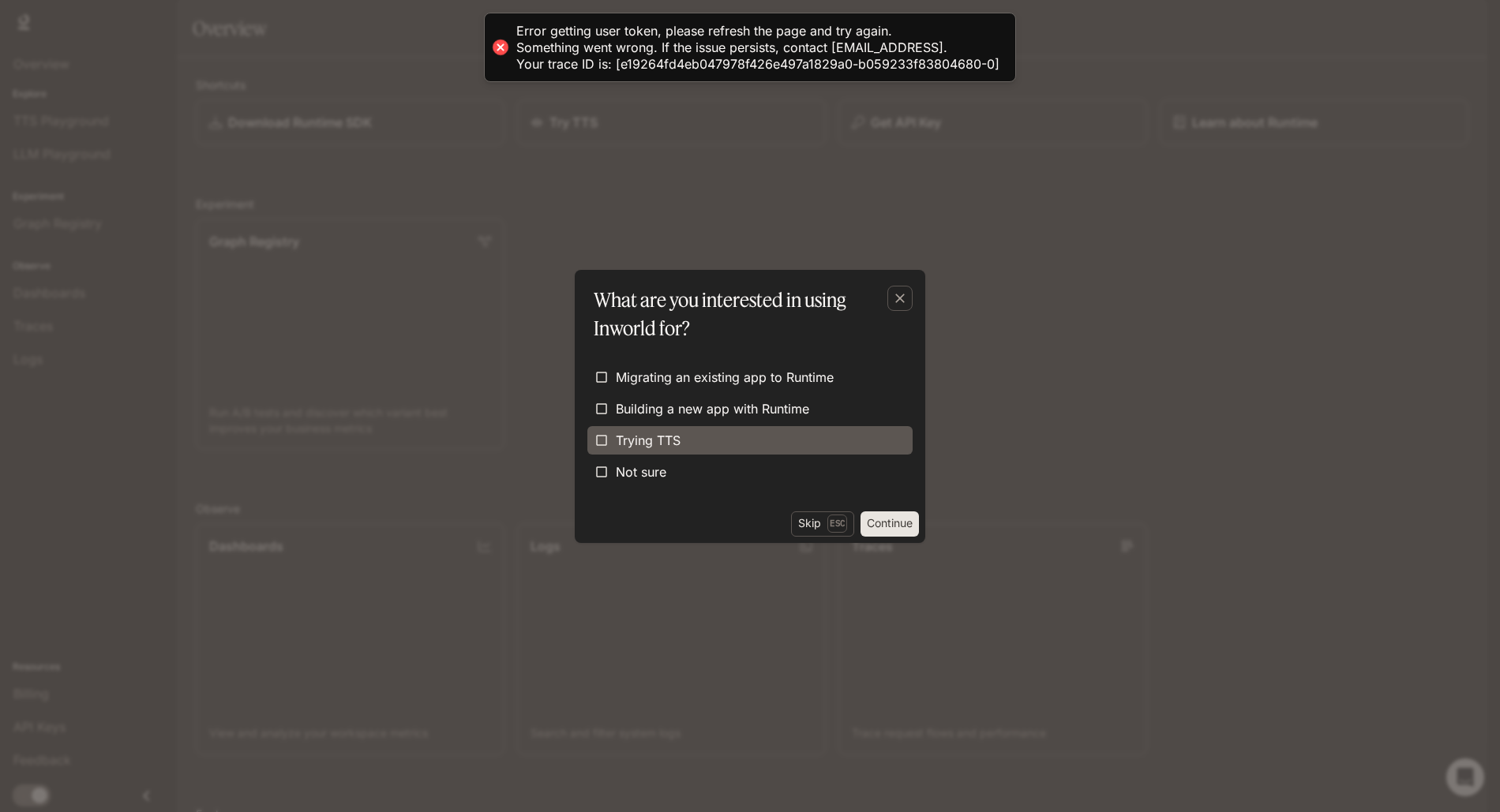
click at [646, 446] on span "Trying TTS" at bounding box center [648, 440] width 65 height 19
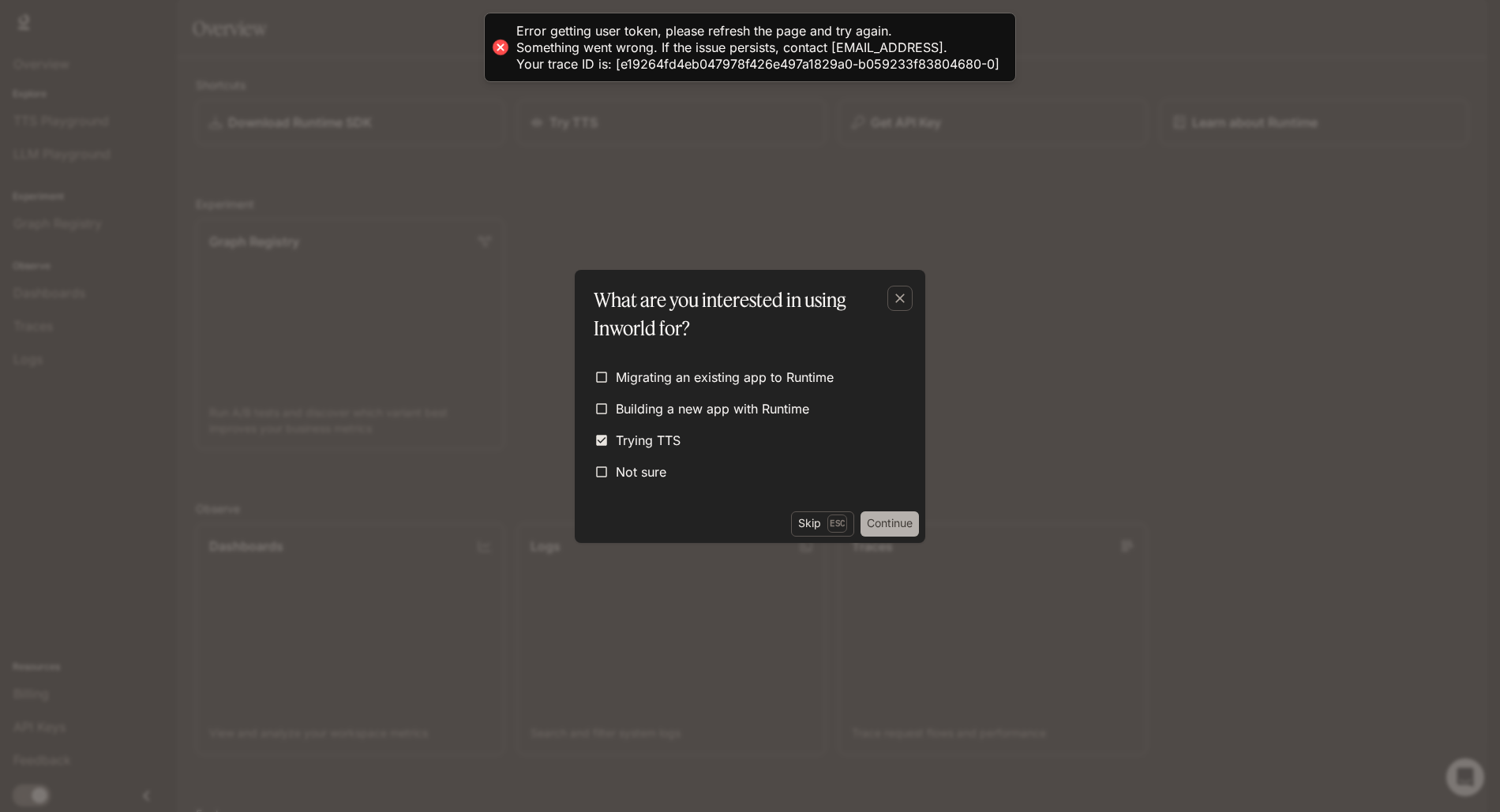
click at [894, 524] on button "Continue" at bounding box center [890, 524] width 58 height 25
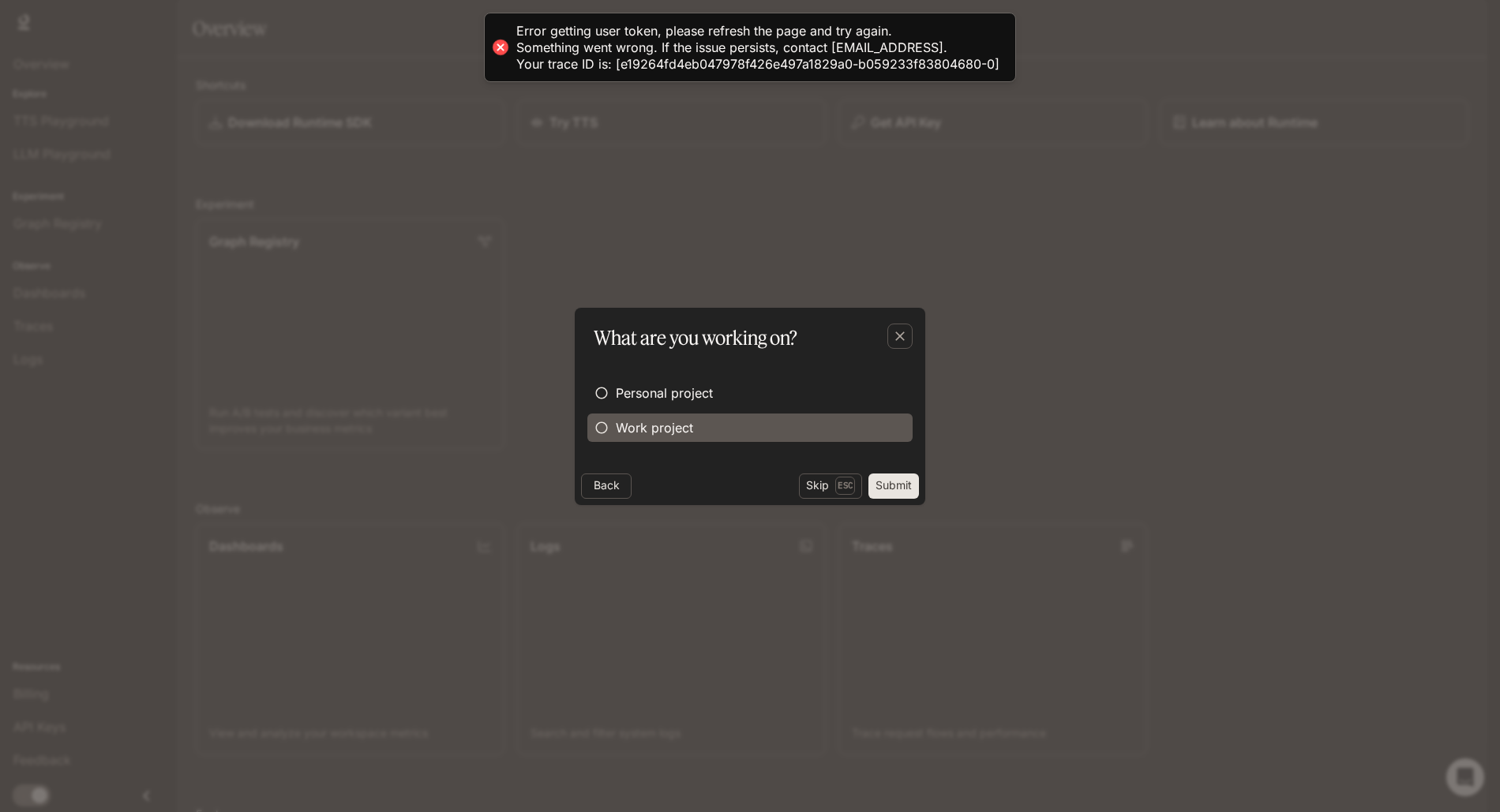
click at [655, 433] on span "Work project" at bounding box center [654, 428] width 77 height 19
click at [886, 484] on button "Continue" at bounding box center [890, 486] width 58 height 25
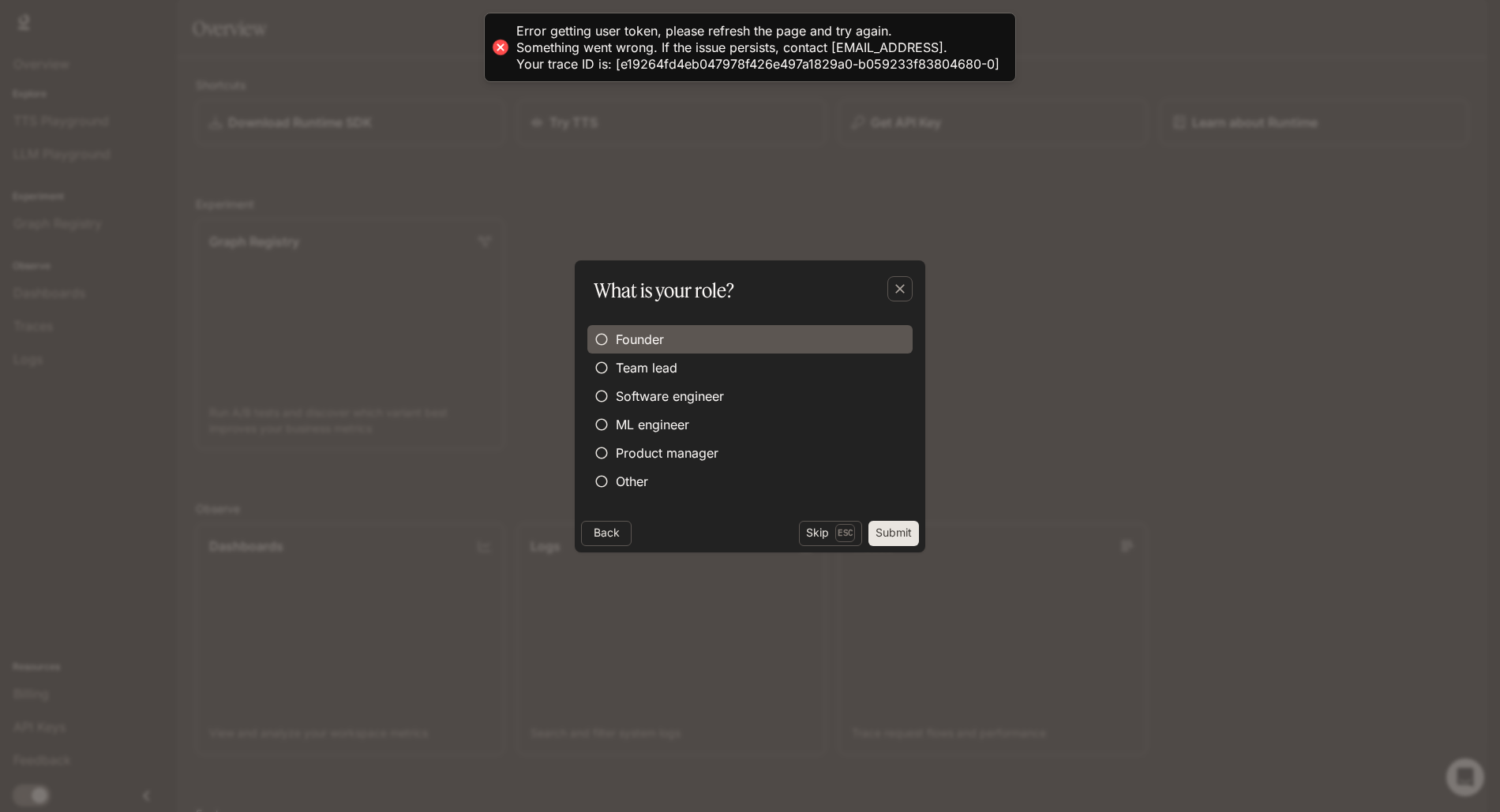
click at [632, 351] on label "Founder" at bounding box center [750, 340] width 326 height 28
click at [882, 528] on button "Submit" at bounding box center [894, 533] width 51 height 25
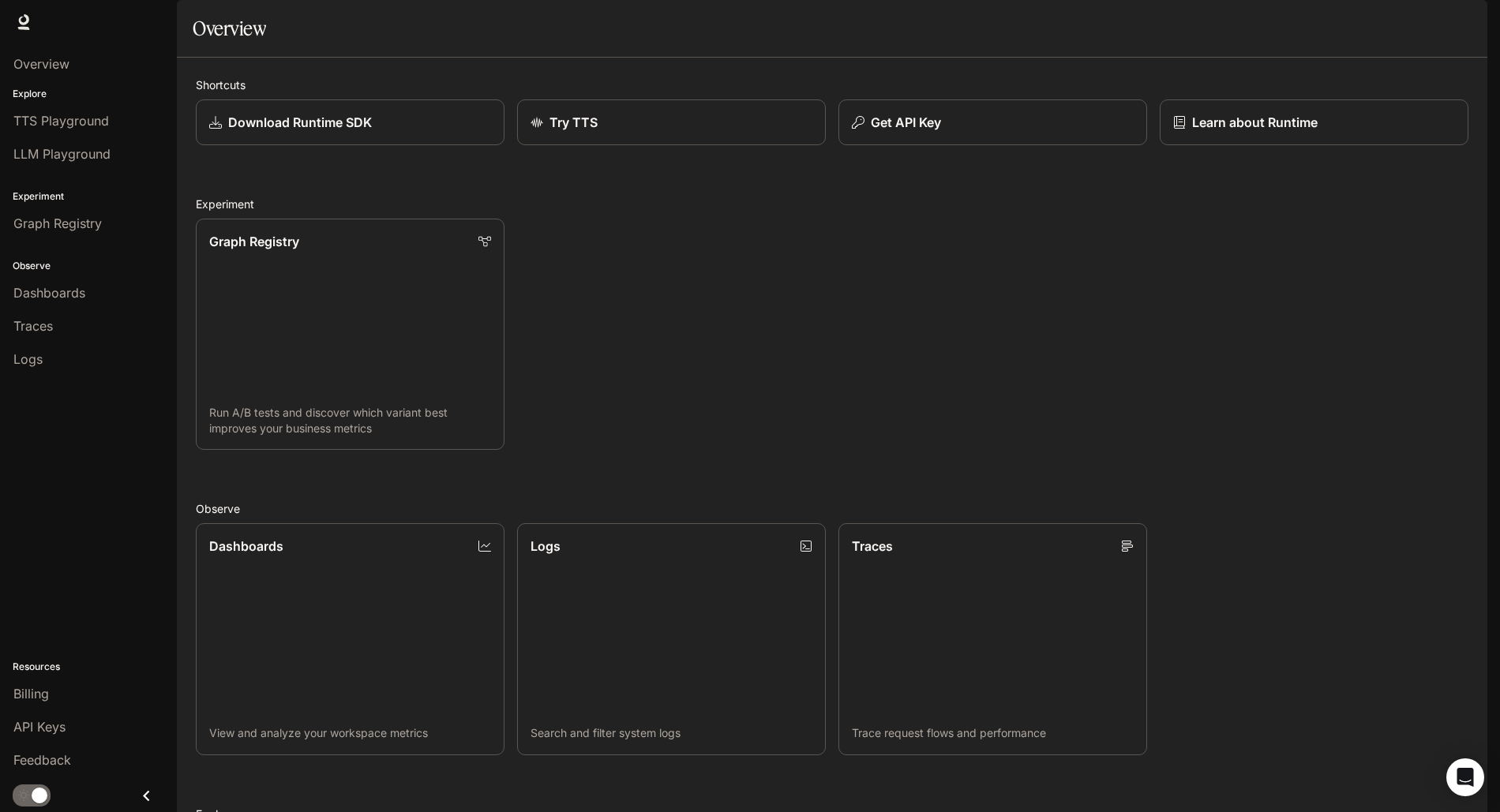
click at [707, 415] on div "Graph Registry Run A/B tests and discover which variant best improves your busi…" at bounding box center [826, 328] width 1285 height 244
click at [1469, 28] on icon "button" at bounding box center [1465, 22] width 13 height 13
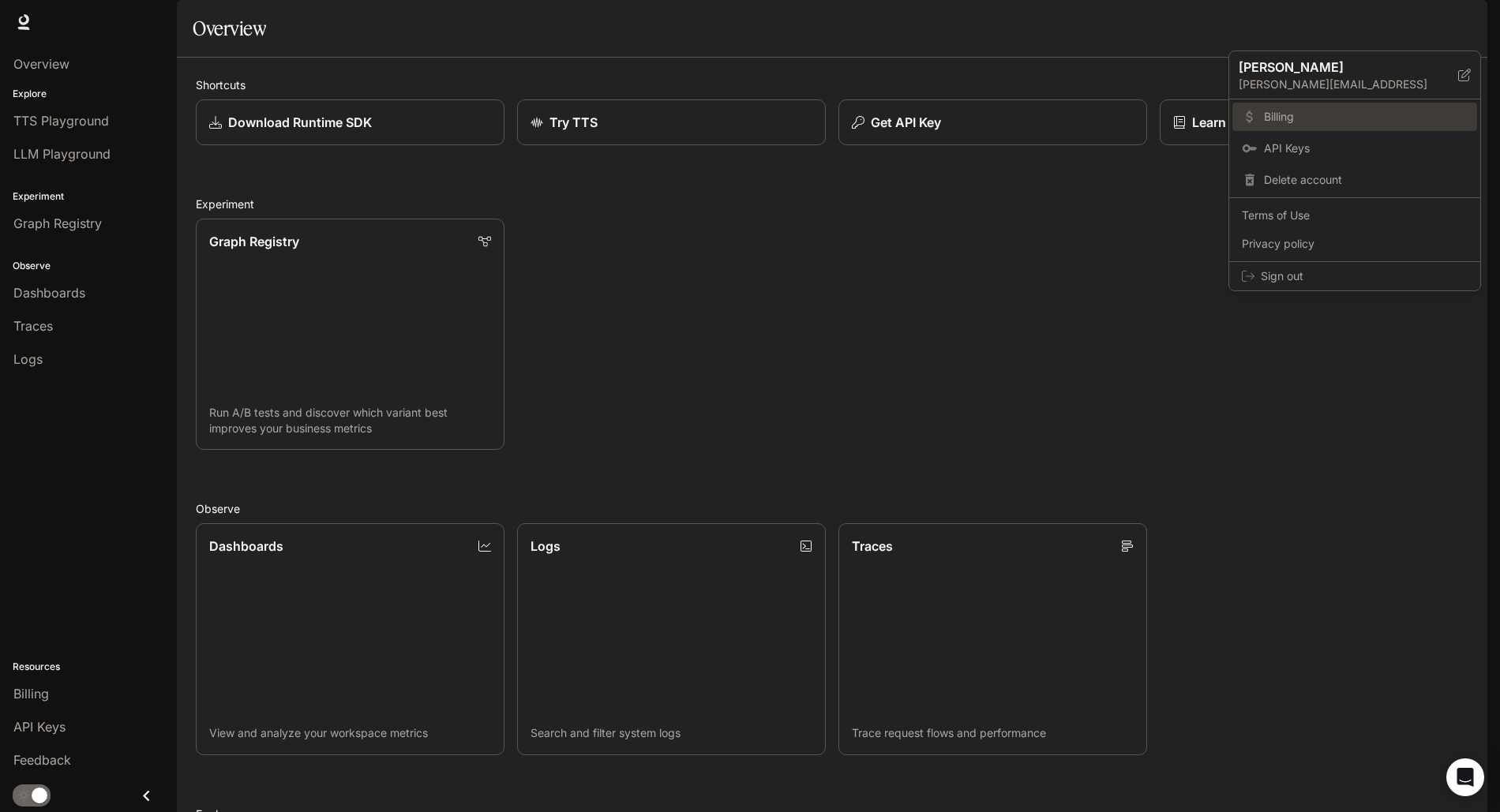
click at [1294, 113] on span "Billing" at bounding box center [1366, 117] width 204 height 16
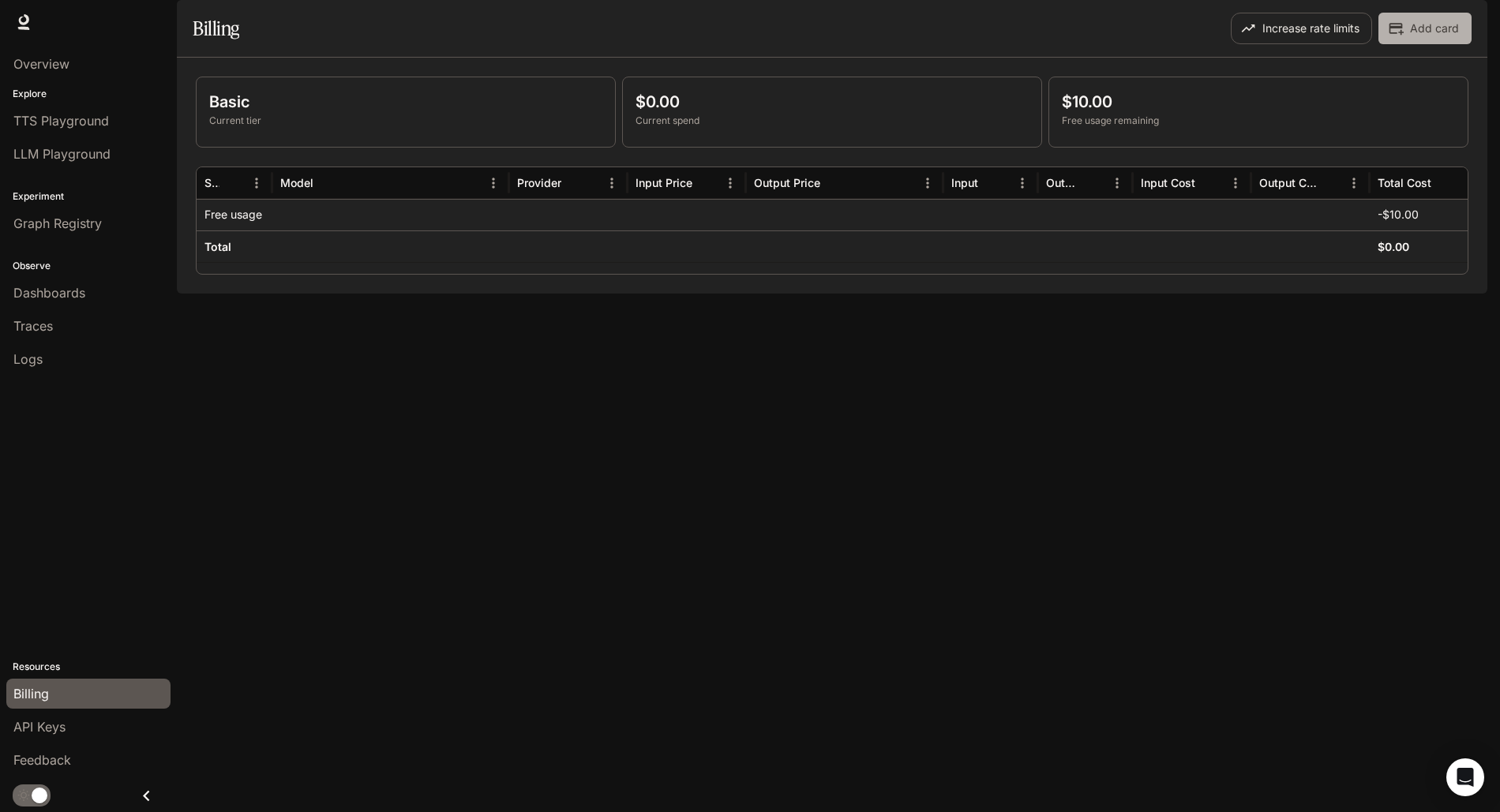
click at [1434, 44] on button "Add card" at bounding box center [1425, 28] width 93 height 32
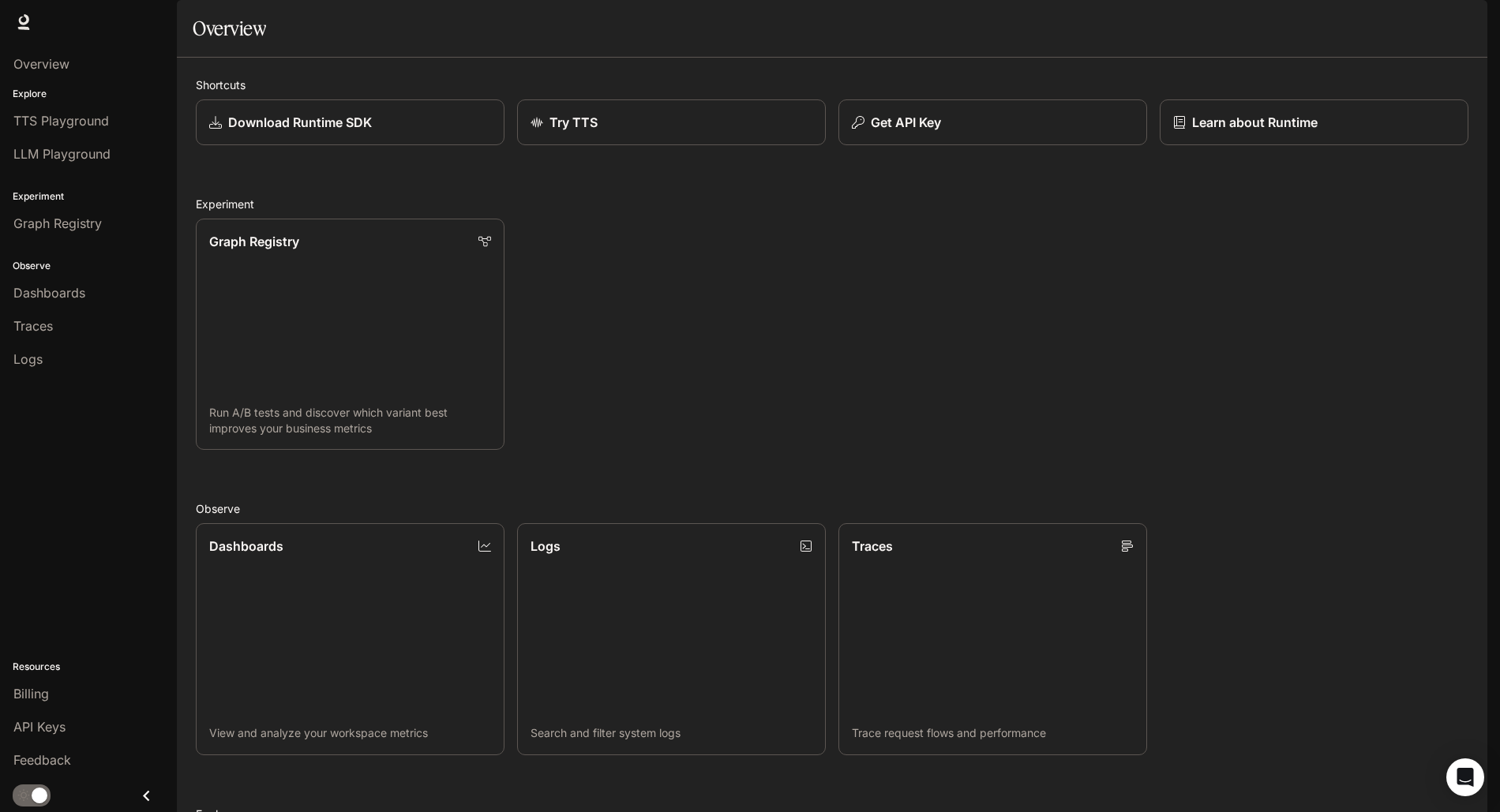
click at [1464, 21] on icon "button" at bounding box center [1465, 22] width 9 height 9
click at [1033, 336] on div at bounding box center [750, 406] width 1500 height 812
